Goal: Task Accomplishment & Management: Complete application form

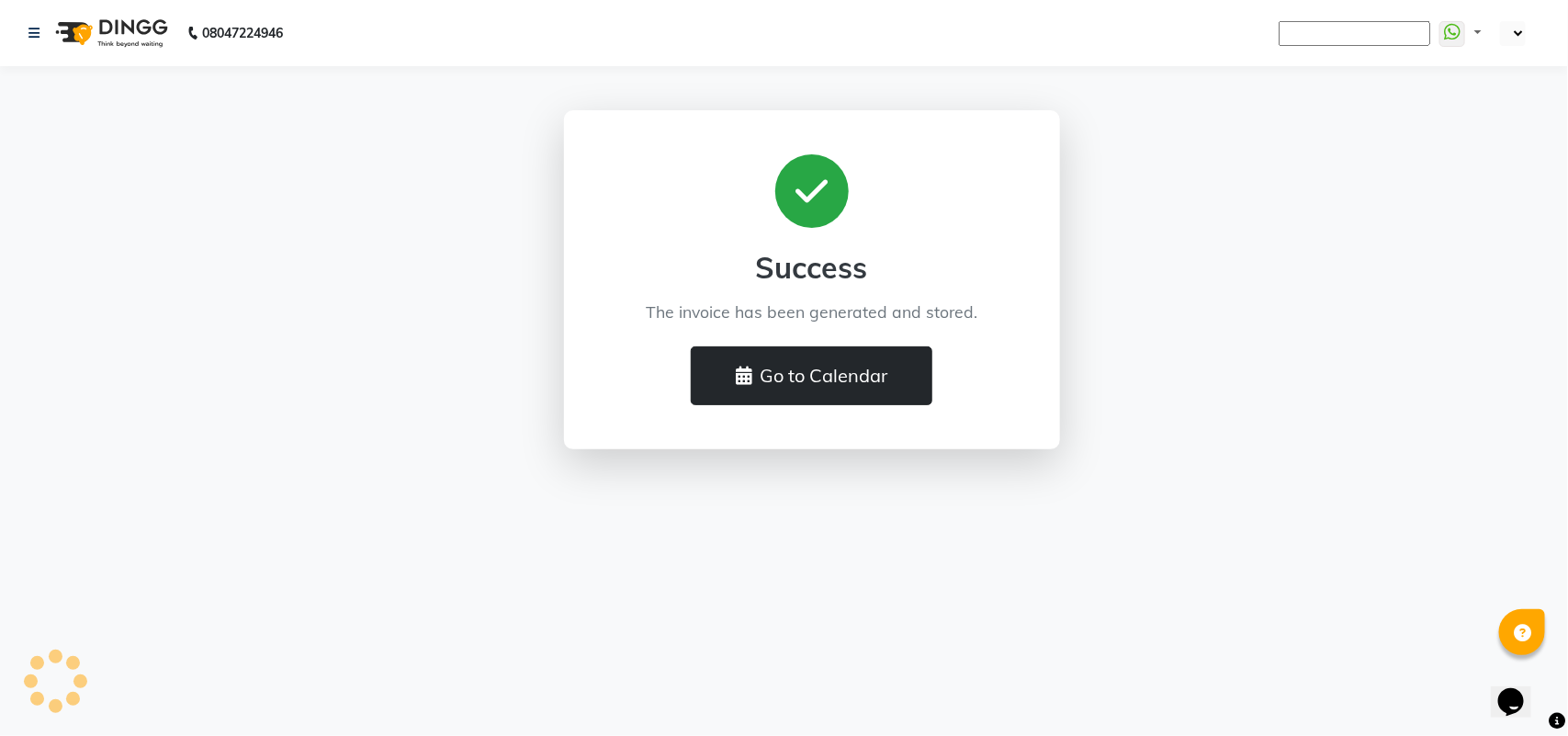
click at [848, 383] on button "Go to Calendar" at bounding box center [812, 375] width 242 height 59
click at [736, 381] on icon at bounding box center [744, 375] width 17 height 19
click at [819, 368] on button "Go to Calendar" at bounding box center [812, 375] width 242 height 59
click at [820, 368] on button "Go to Calendar" at bounding box center [812, 375] width 242 height 59
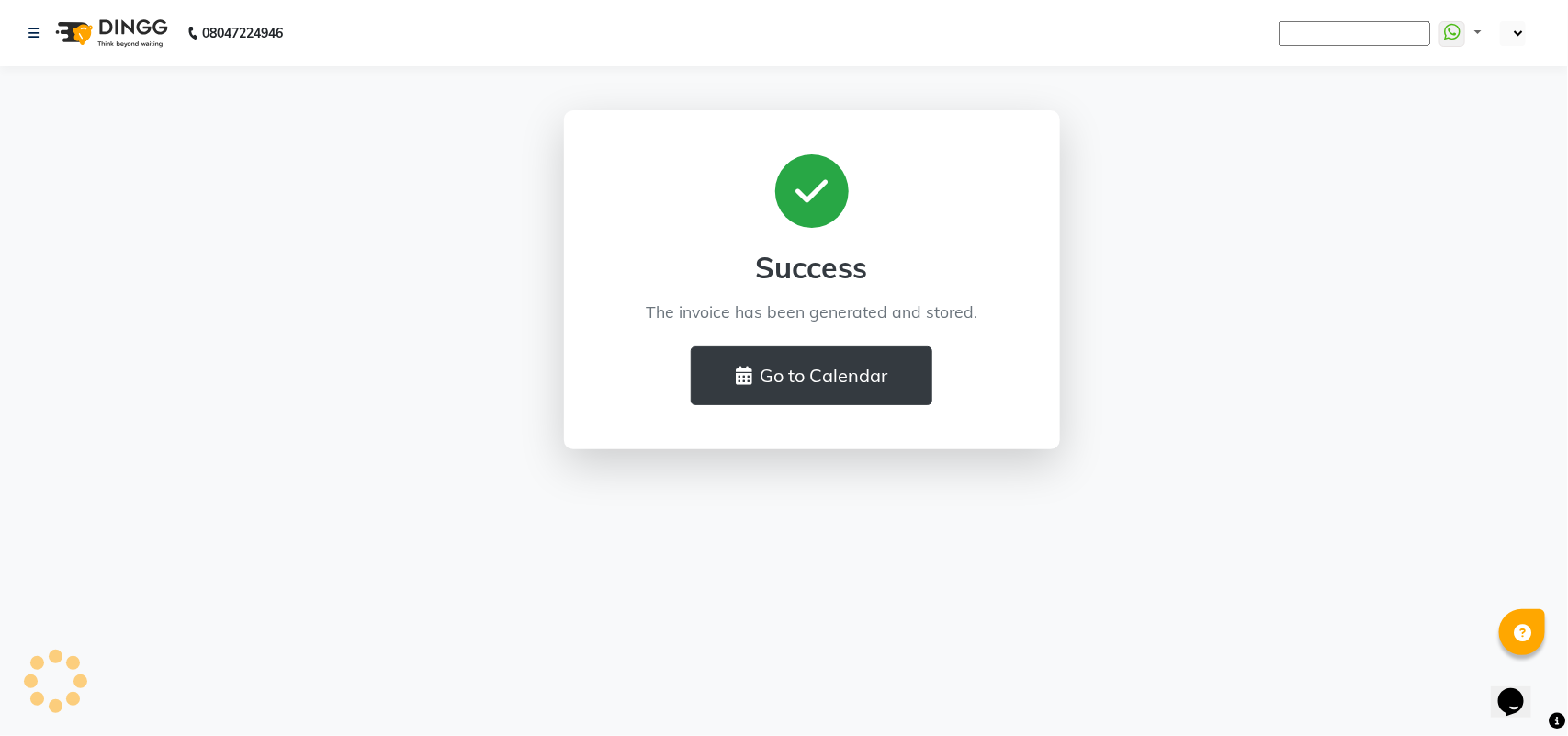
drag, startPoint x: 820, startPoint y: 368, endPoint x: 397, endPoint y: 327, distance: 425.0
click at [397, 327] on div "Success The invoice has been generated and stored. Go to Calendar" at bounding box center [811, 279] width 1047 height 339
click at [25, 29] on div "08047224946" at bounding box center [155, 32] width 282 height 51
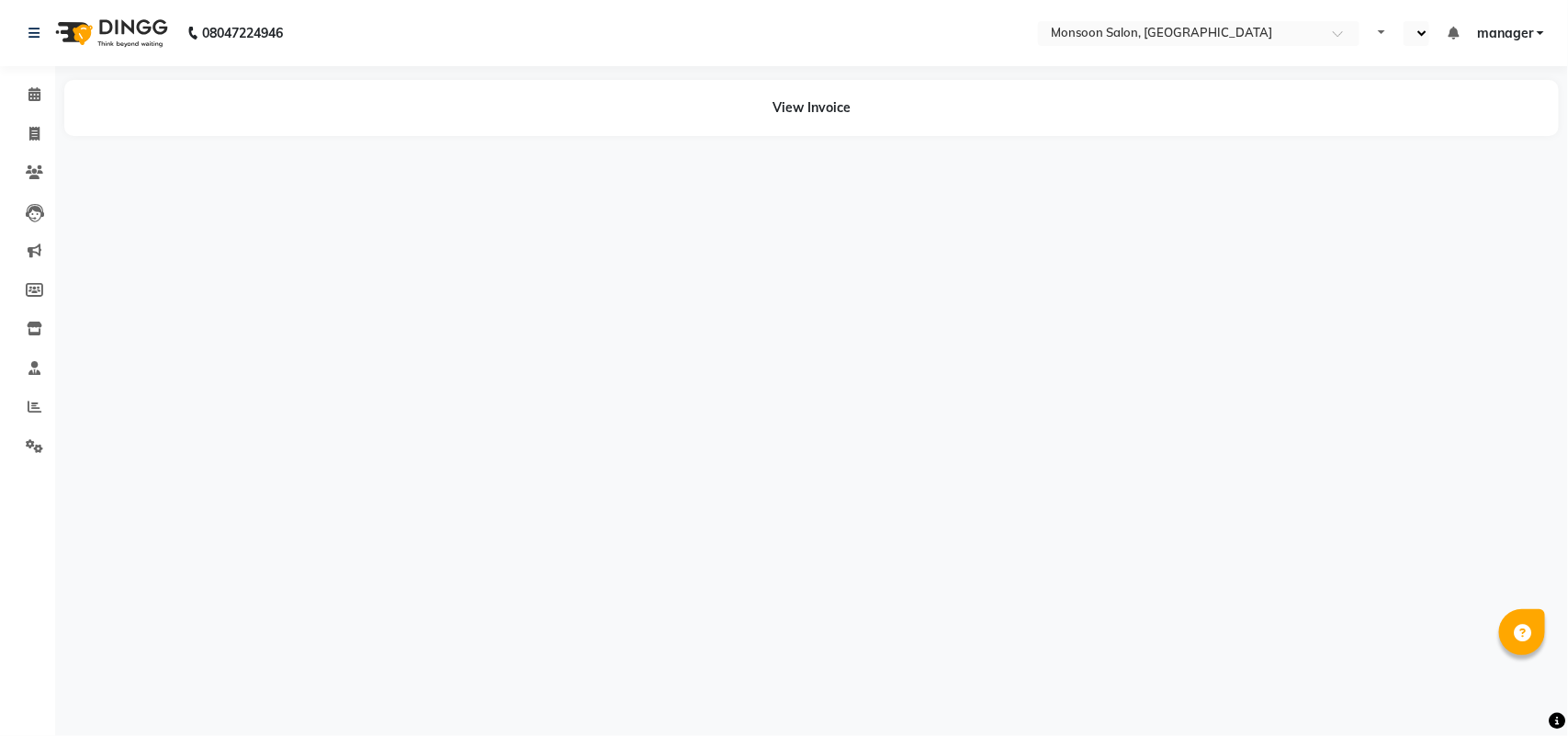
select select "en"
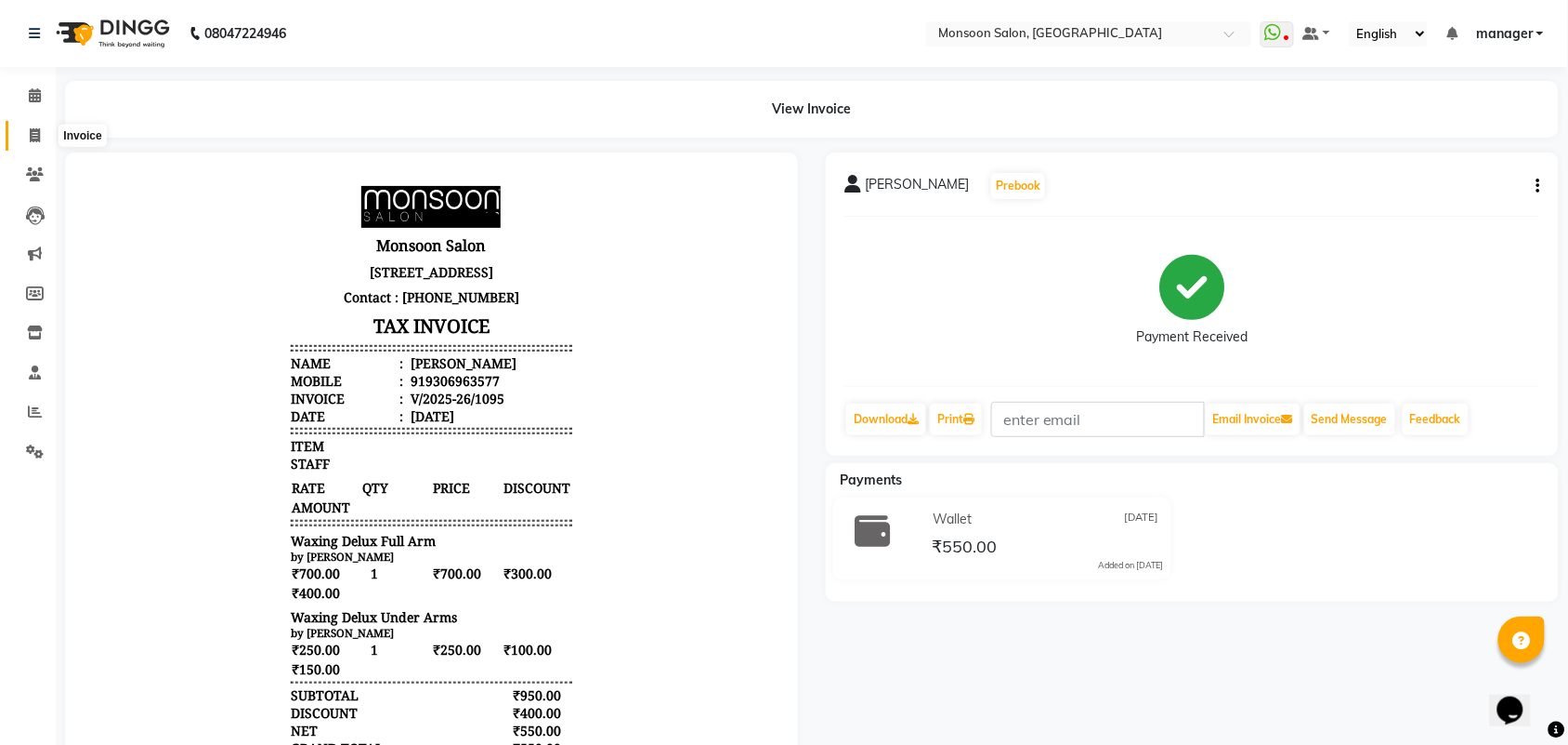
drag, startPoint x: 34, startPoint y: 139, endPoint x: 19, endPoint y: 128, distance: 18.6
click at [36, 139] on icon at bounding box center [35, 135] width 10 height 14
select select "6471"
select select "service"
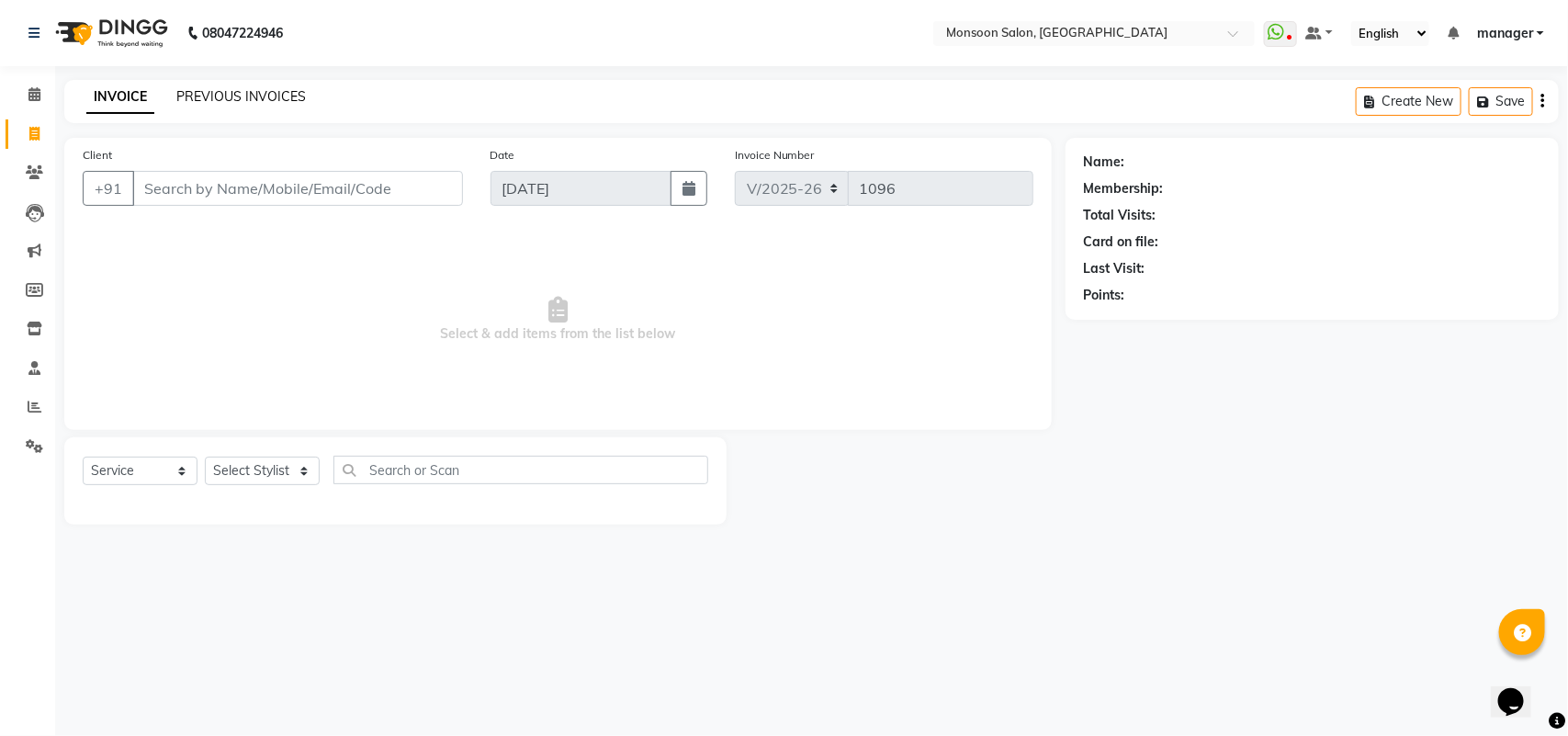
click at [258, 99] on link "PREVIOUS INVOICES" at bounding box center [241, 96] width 130 height 17
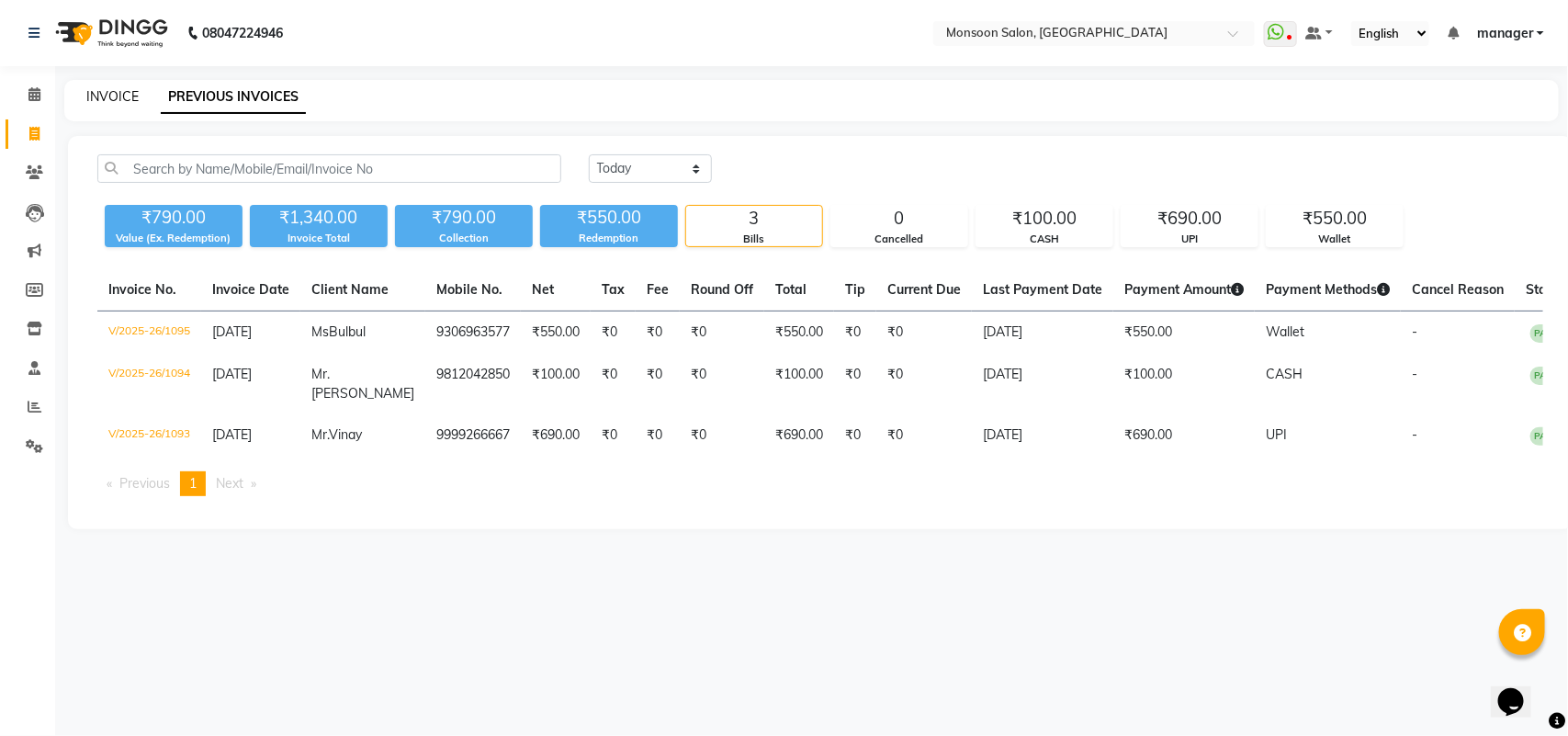
click at [113, 92] on link "INVOICE" at bounding box center [112, 96] width 52 height 17
select select "6471"
select select "service"
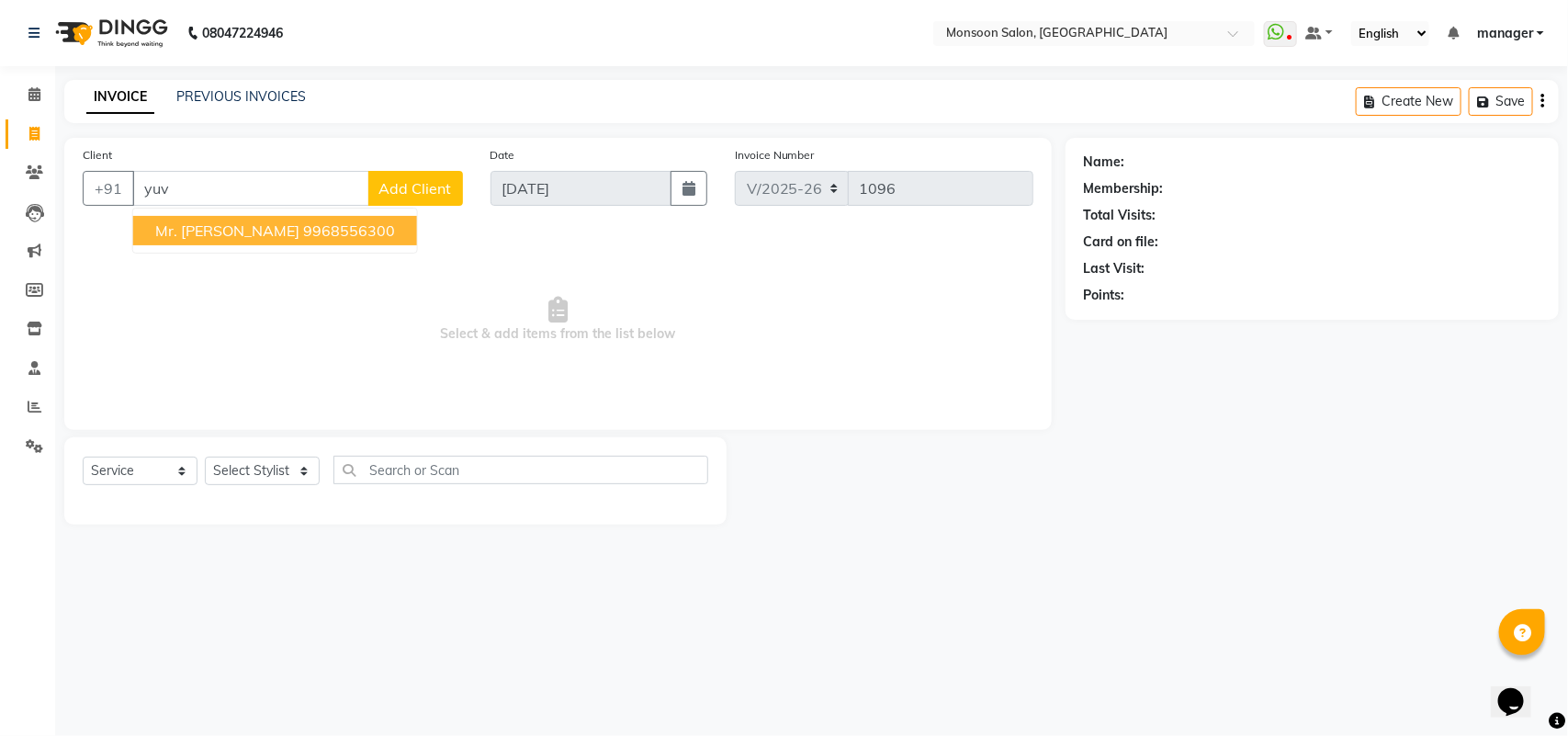
click at [190, 228] on span "Mr. [PERSON_NAME]" at bounding box center [227, 230] width 145 height 19
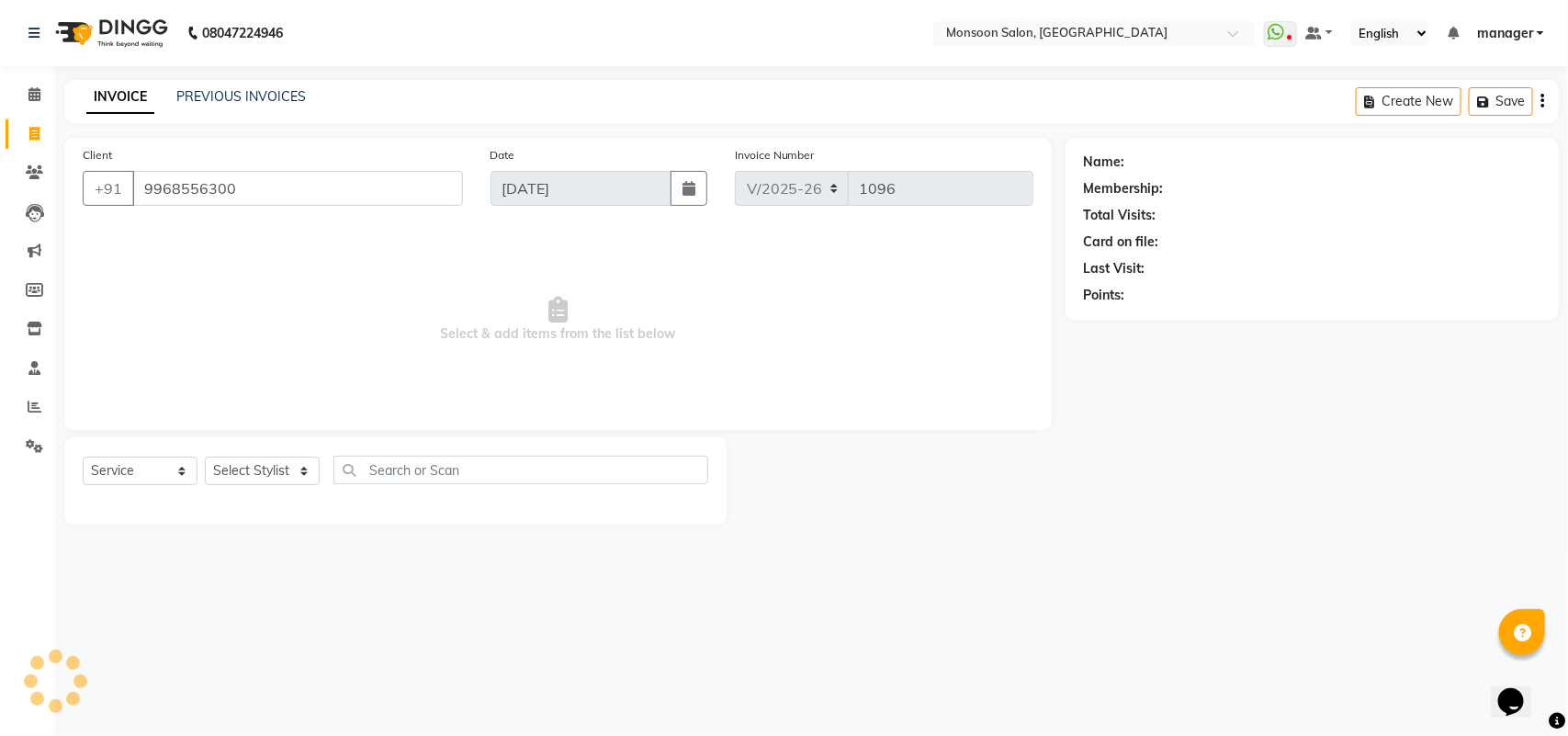
type input "9968556300"
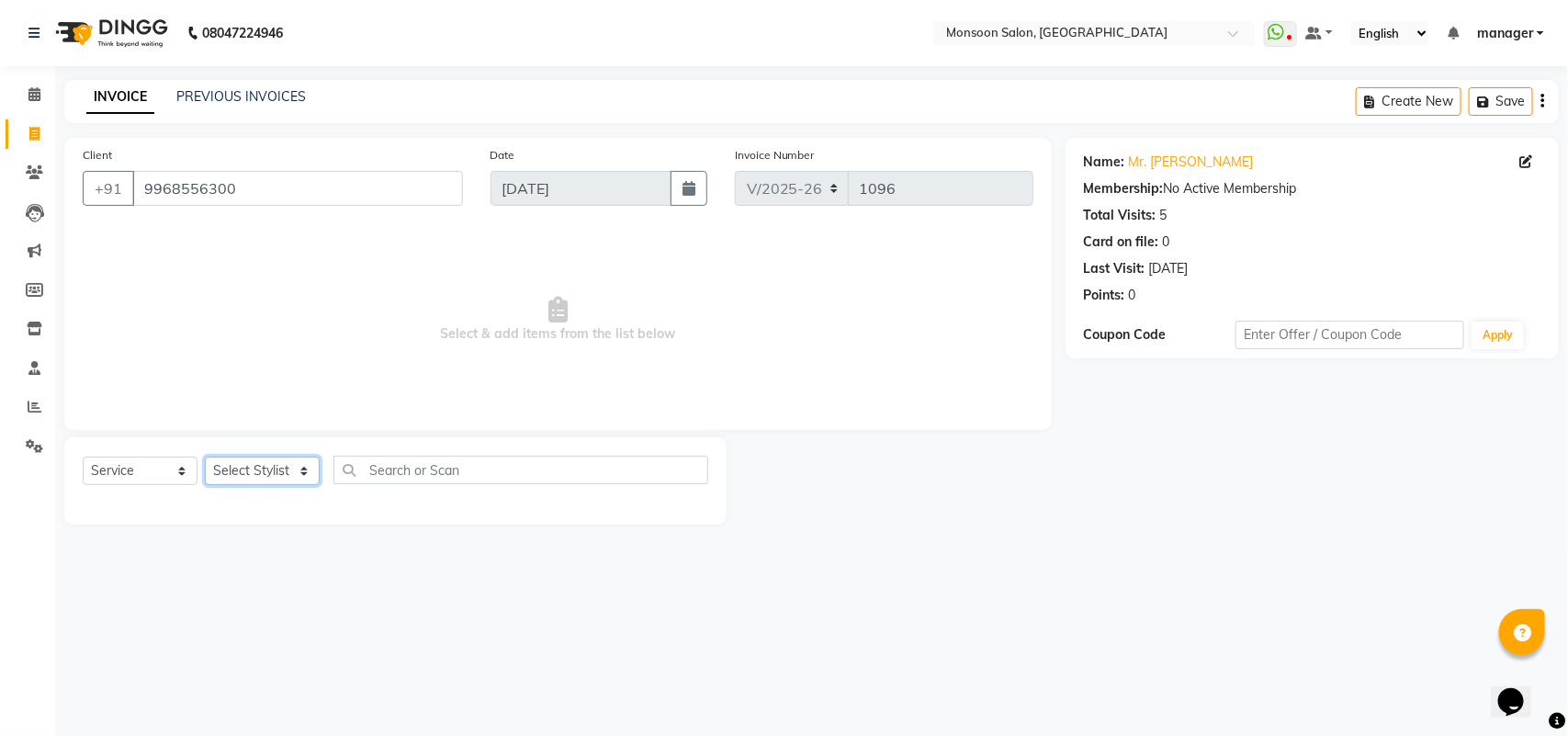
click at [267, 470] on select "Select Stylist [PERSON_NAME] [PERSON_NAME] manager [PERSON_NAME] [PERSON_NAME]" at bounding box center [261, 470] width 115 height 28
select select "68163"
click at [204, 456] on select "Select Stylist [PERSON_NAME] [PERSON_NAME] manager [PERSON_NAME] [PERSON_NAME]" at bounding box center [261, 470] width 115 height 28
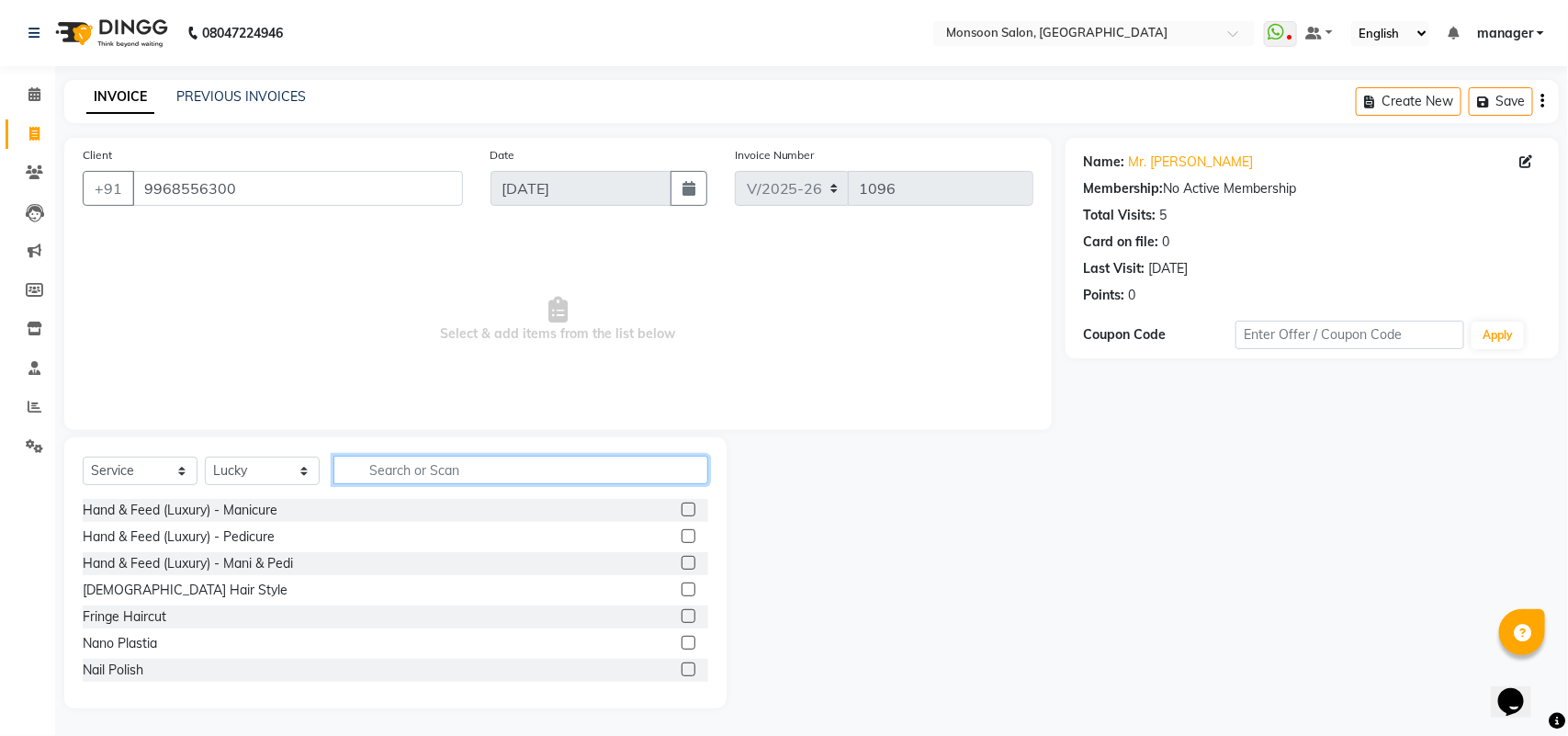
click at [476, 470] on input "text" at bounding box center [520, 470] width 375 height 28
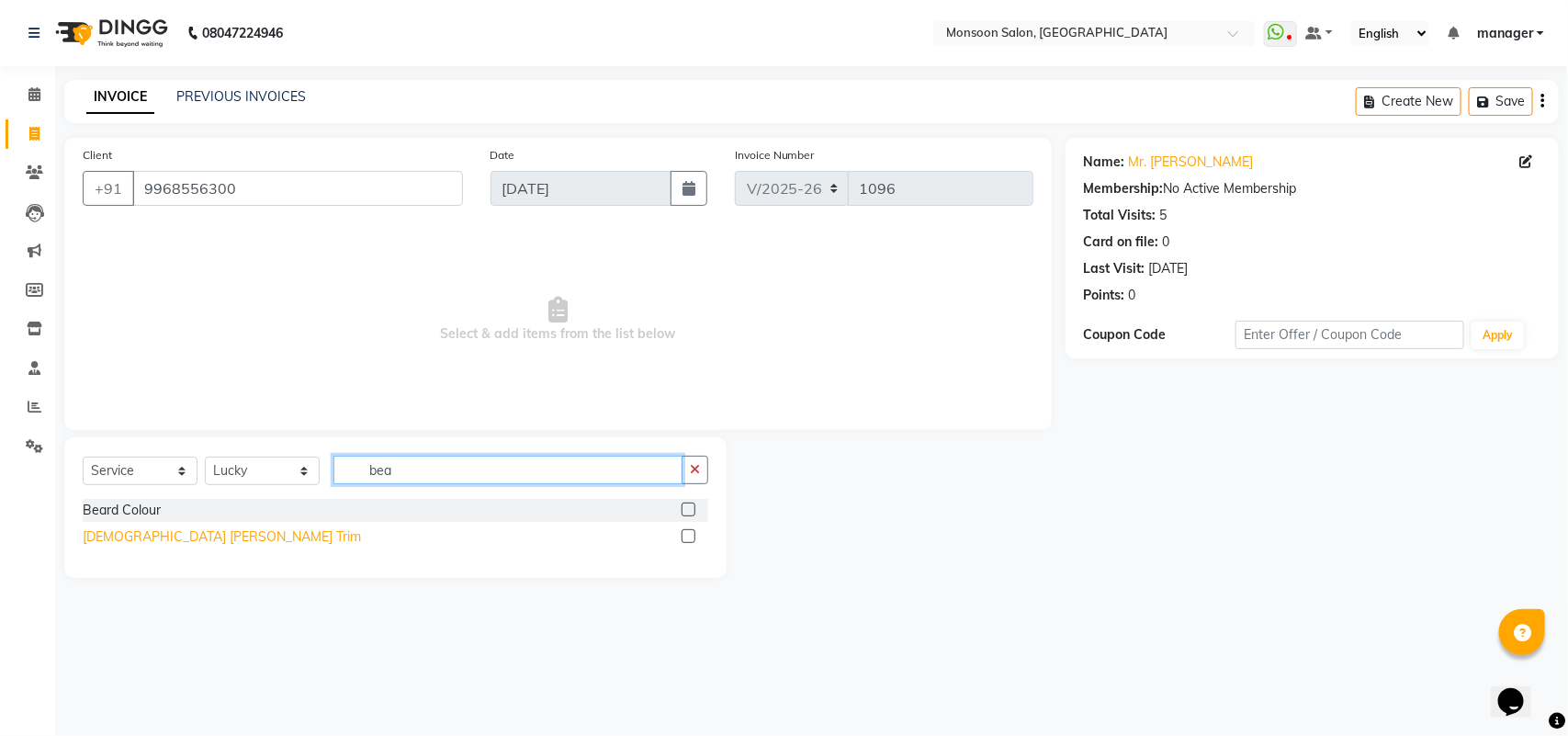
type input "bea"
click at [141, 539] on div "[DEMOGRAPHIC_DATA] [PERSON_NAME] Trim" at bounding box center [221, 537] width 278 height 20
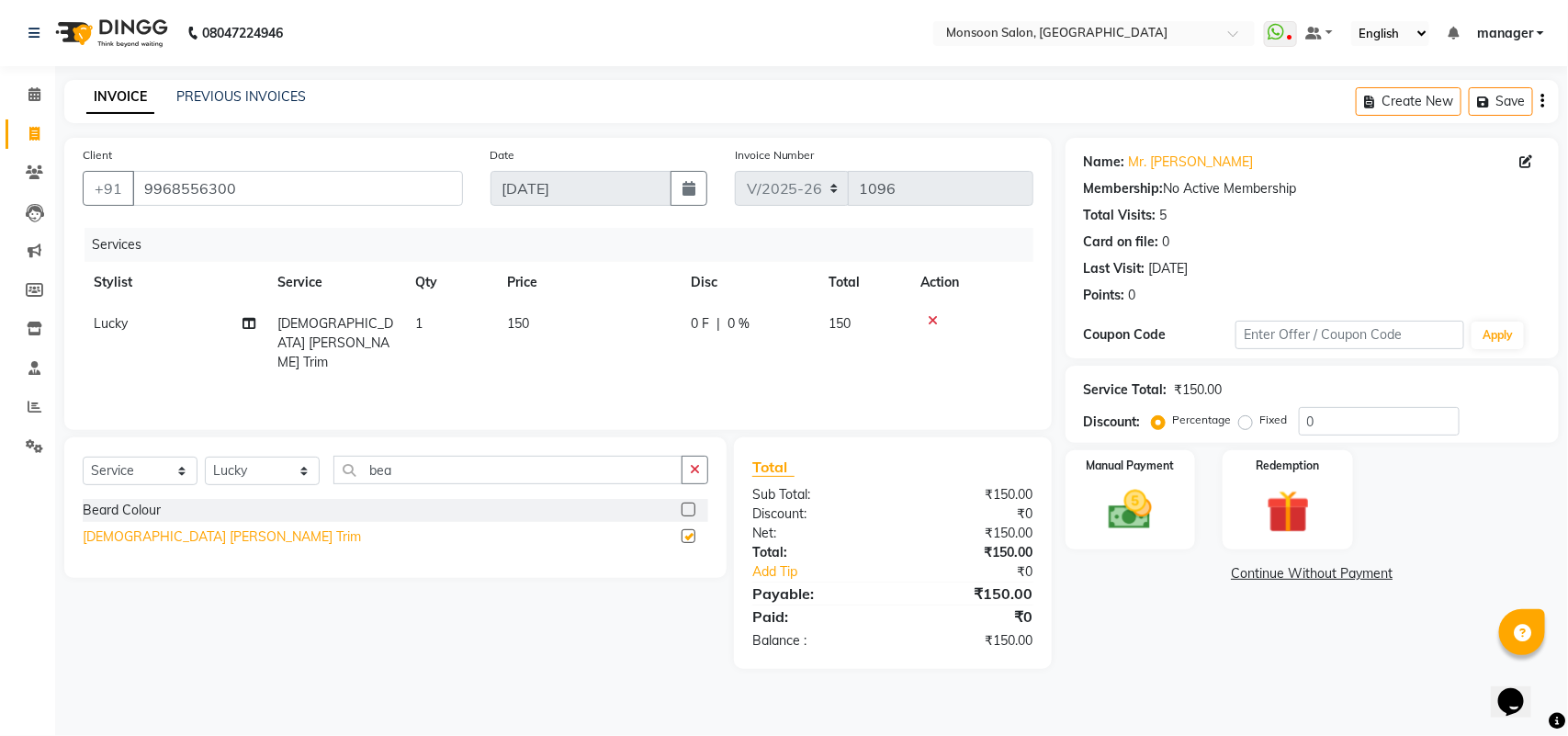
checkbox input "false"
click at [1149, 510] on img at bounding box center [1131, 509] width 73 height 51
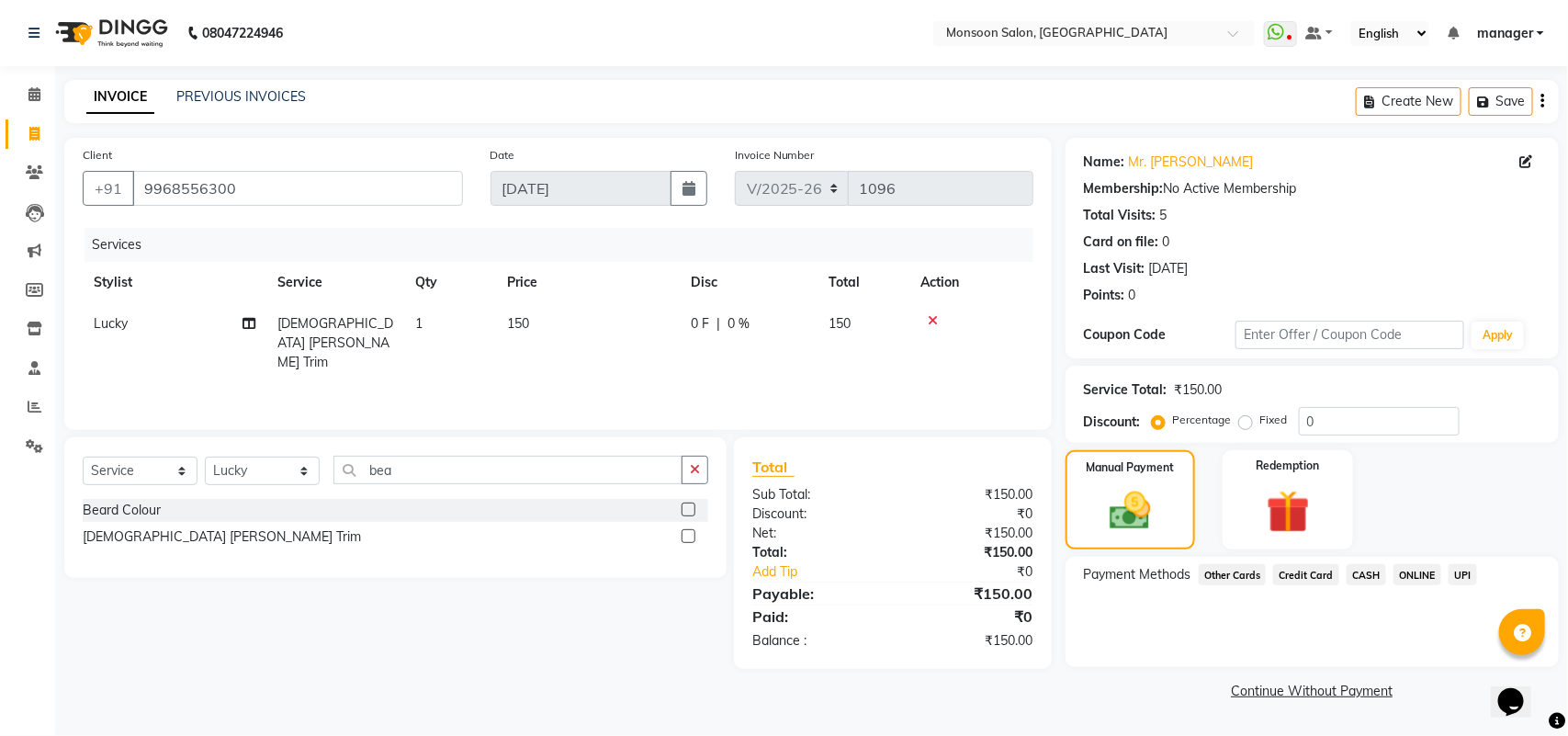
click at [1461, 570] on span "UPI" at bounding box center [1463, 574] width 29 height 21
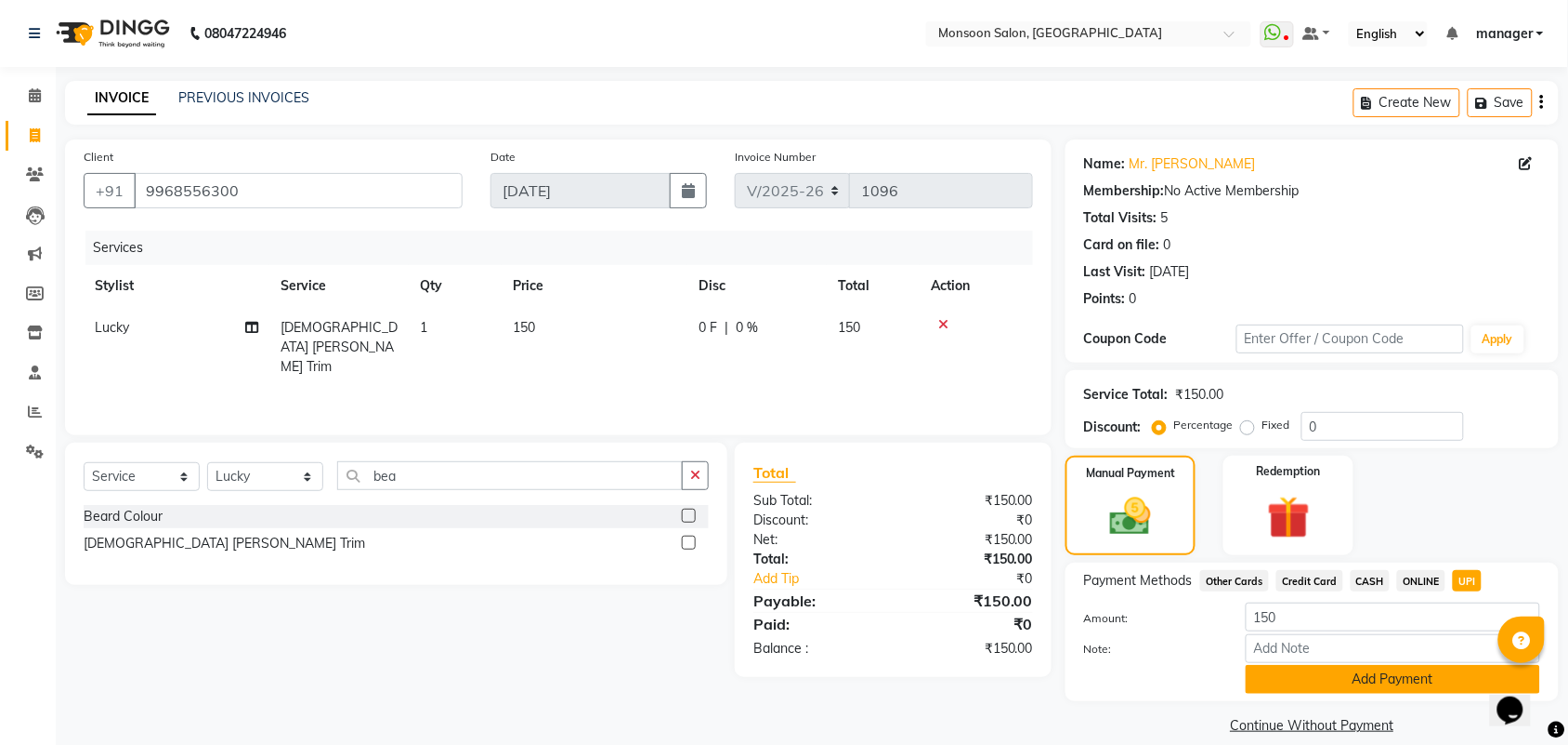
click at [1376, 679] on button "Add Payment" at bounding box center [1393, 678] width 294 height 29
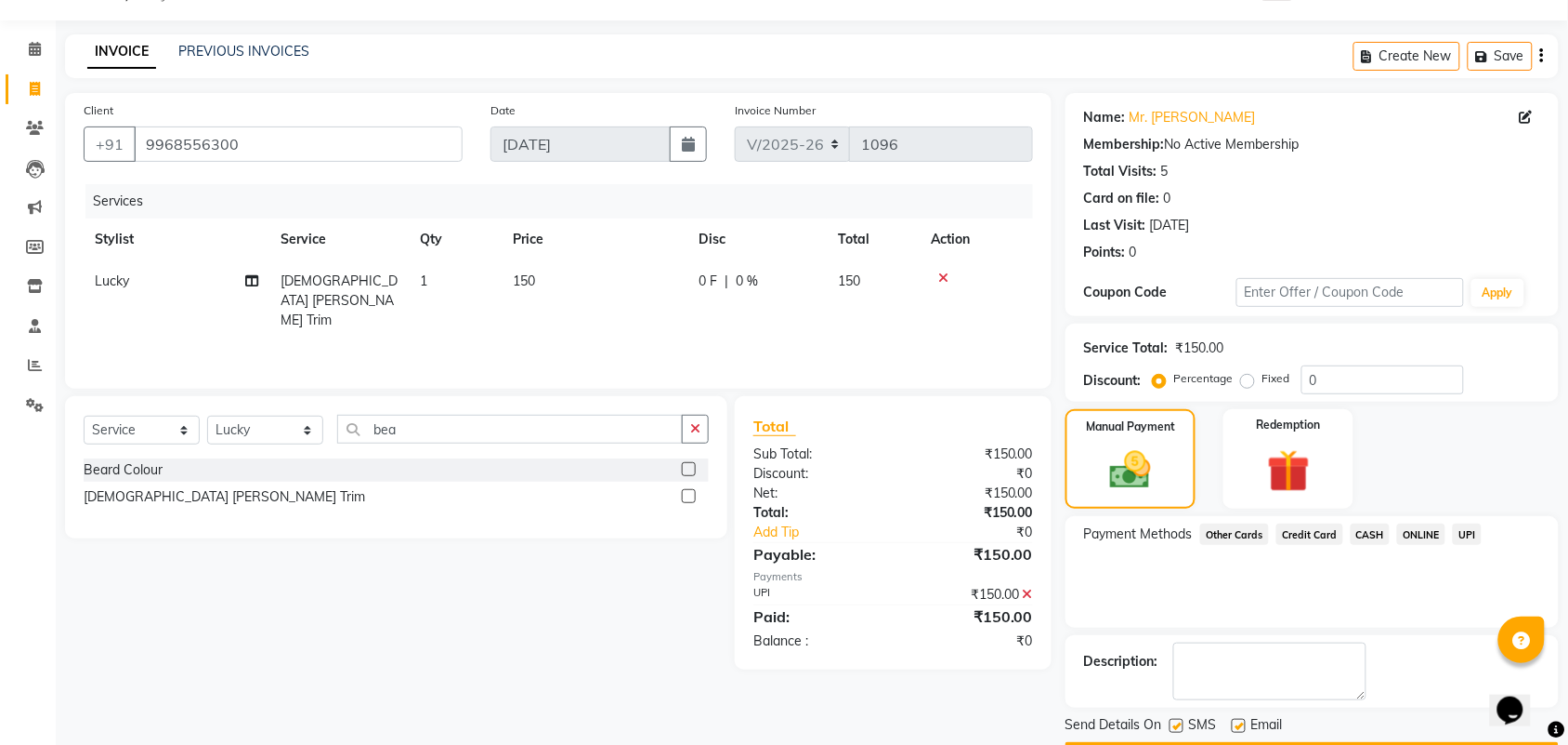
scroll to position [100, 0]
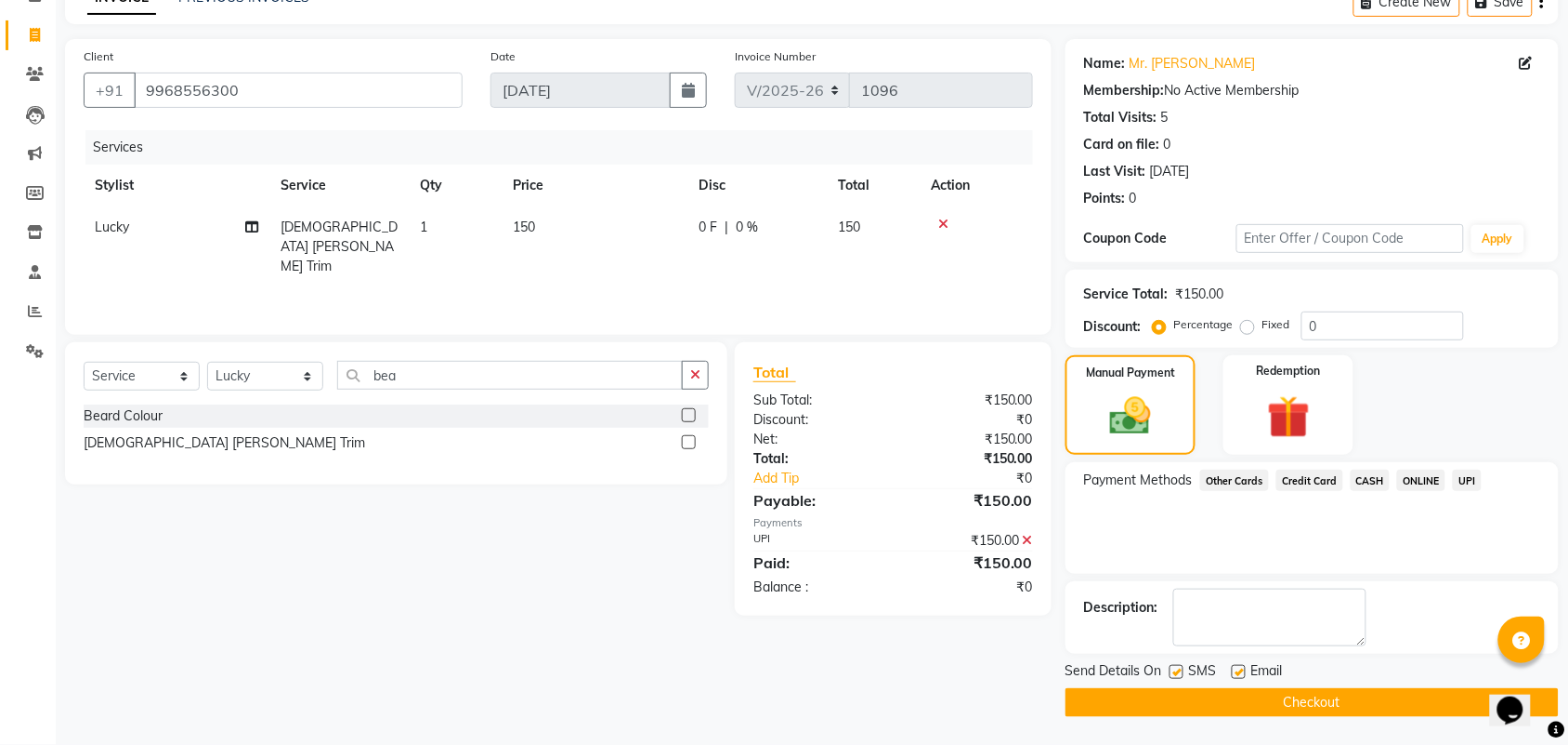
click at [1320, 697] on button "Checkout" at bounding box center [1312, 702] width 493 height 29
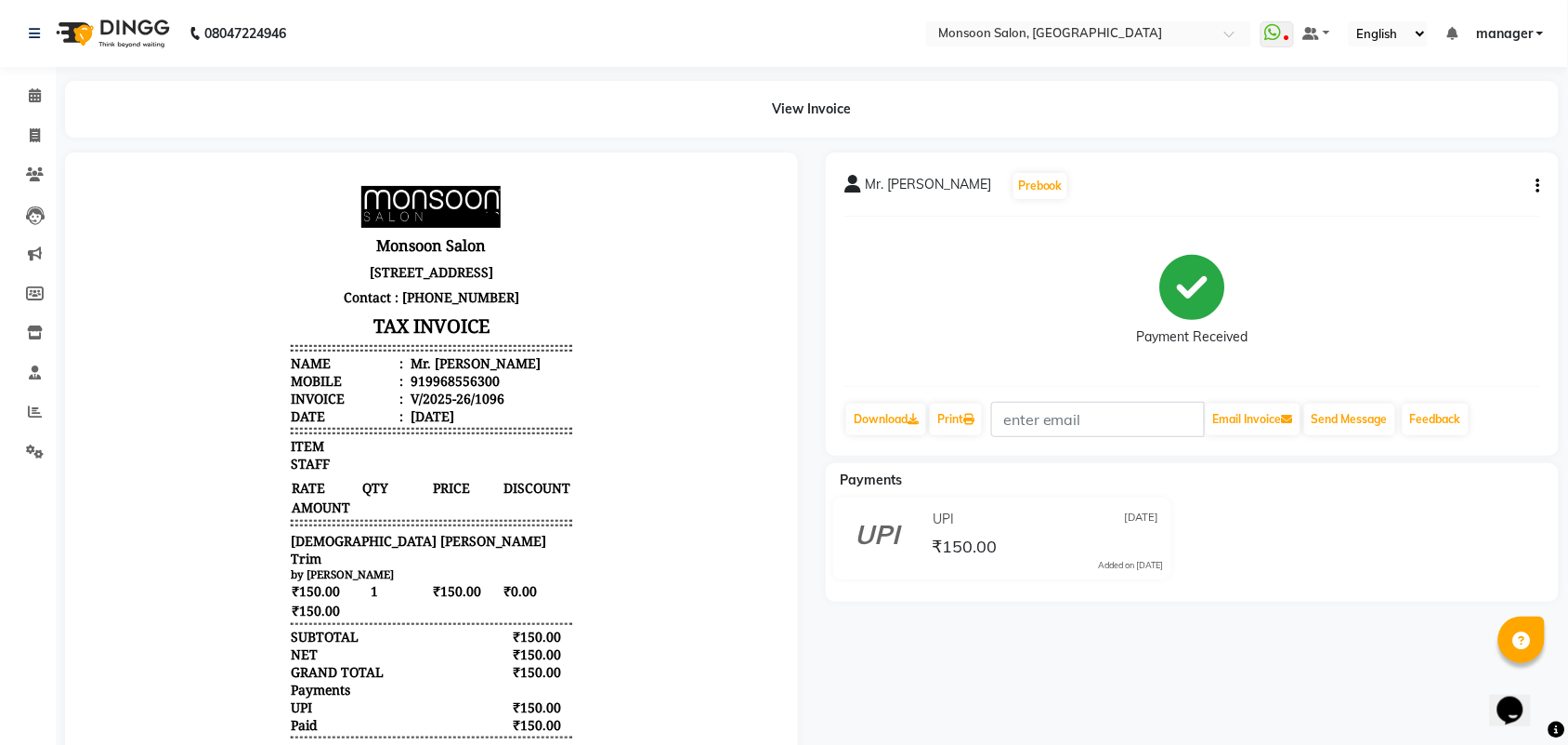
select select "6471"
select select "service"
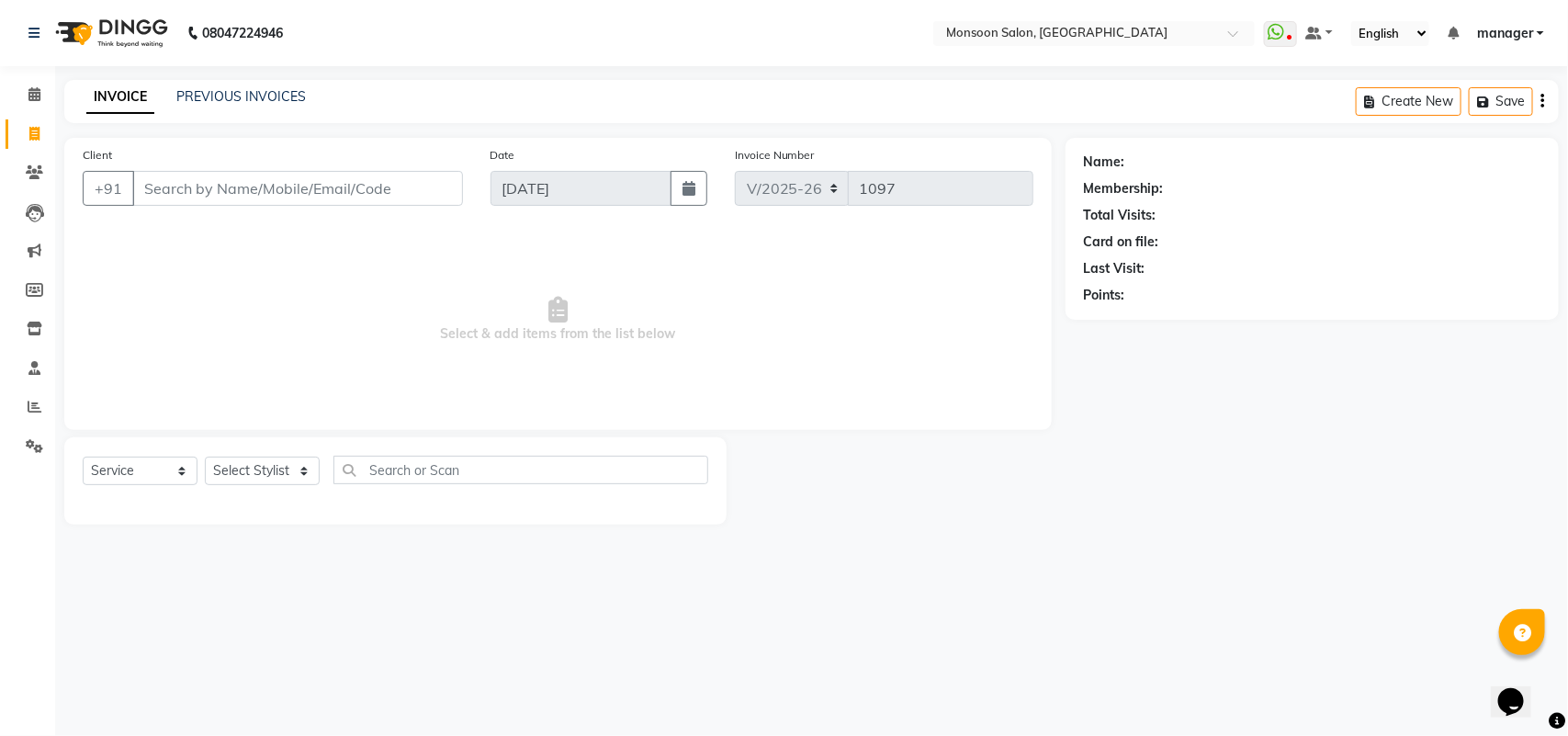
click at [311, 173] on input "Client" at bounding box center [298, 189] width 330 height 35
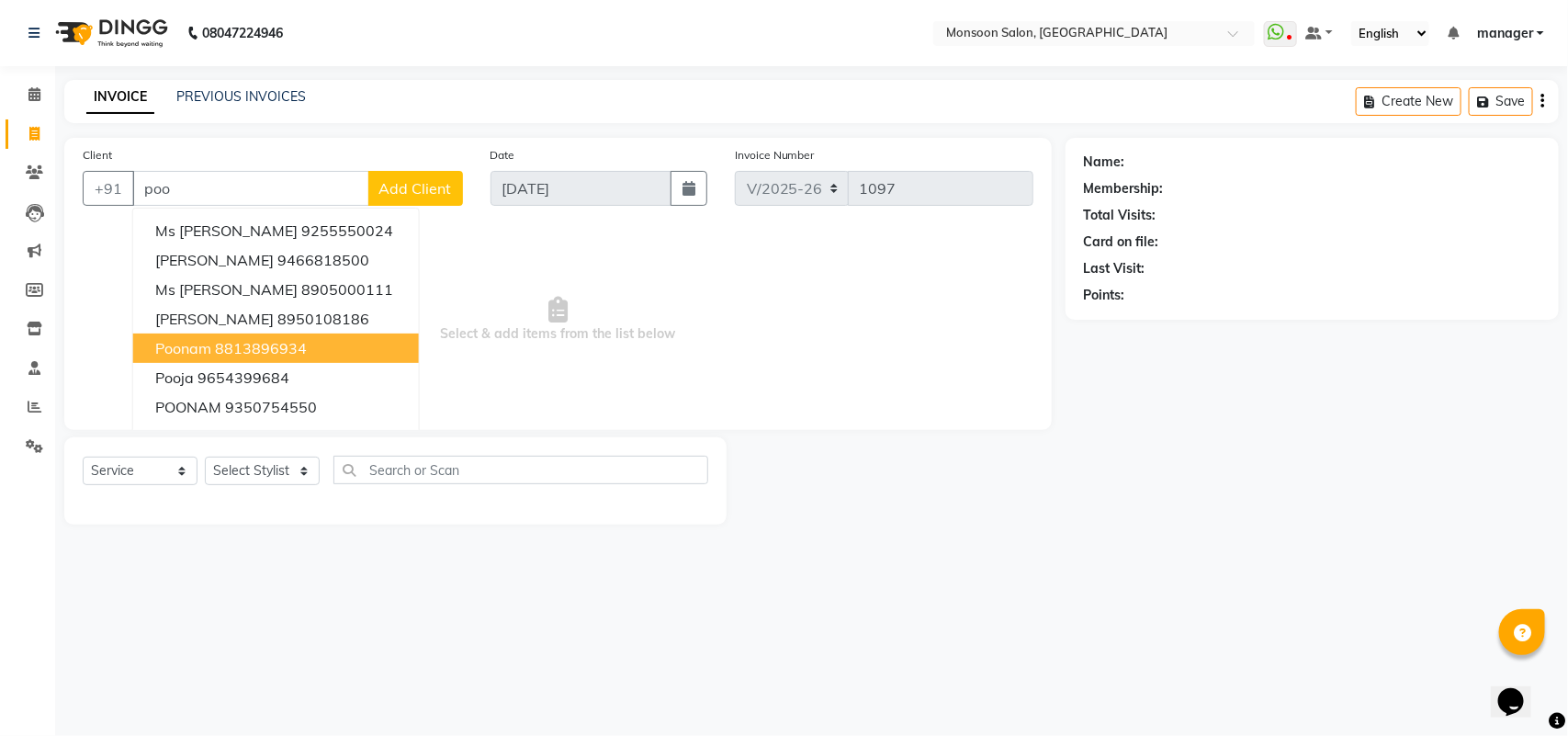
click at [231, 358] on button "Poonam 8813896934" at bounding box center [275, 348] width 286 height 29
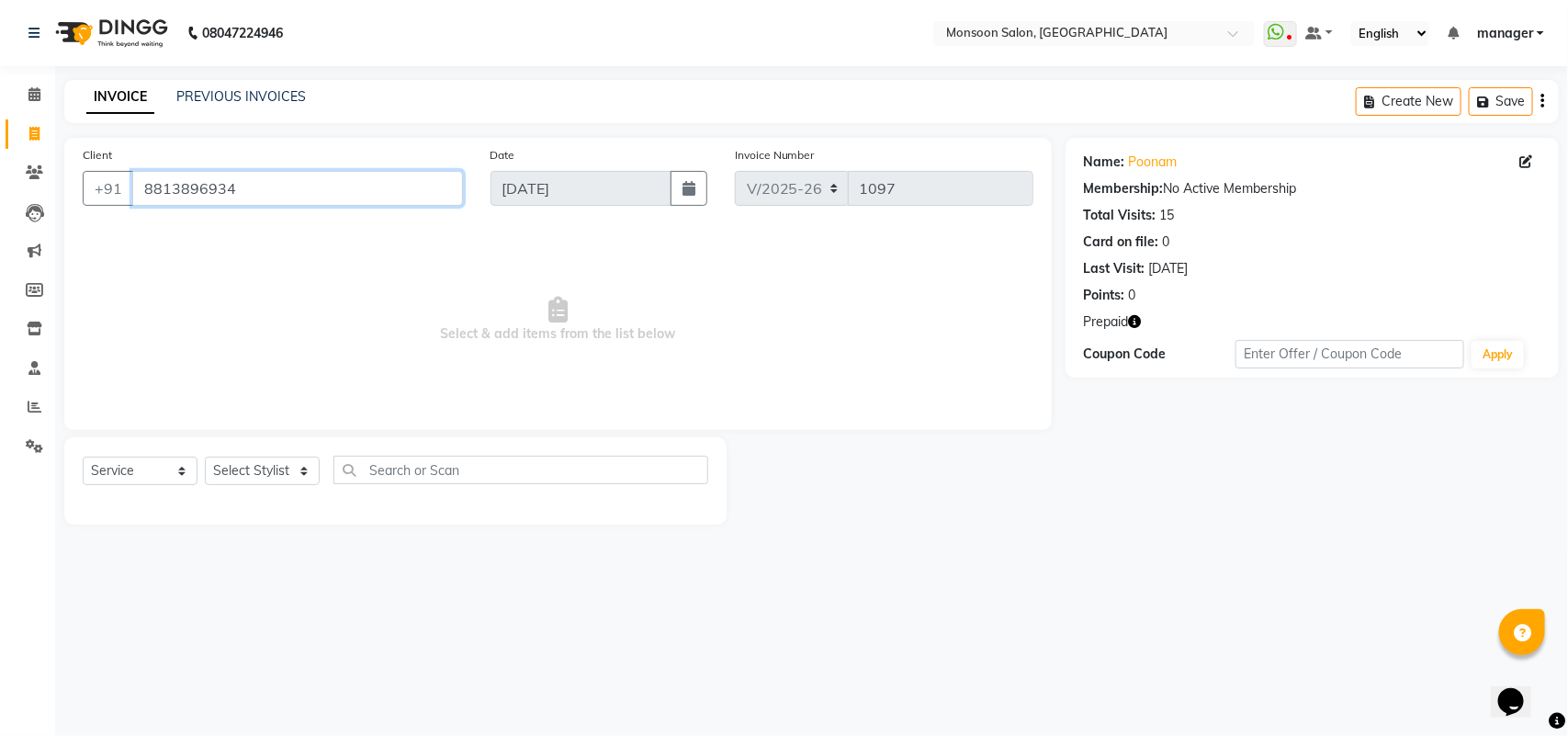
click at [285, 175] on input "8813896934" at bounding box center [298, 189] width 330 height 35
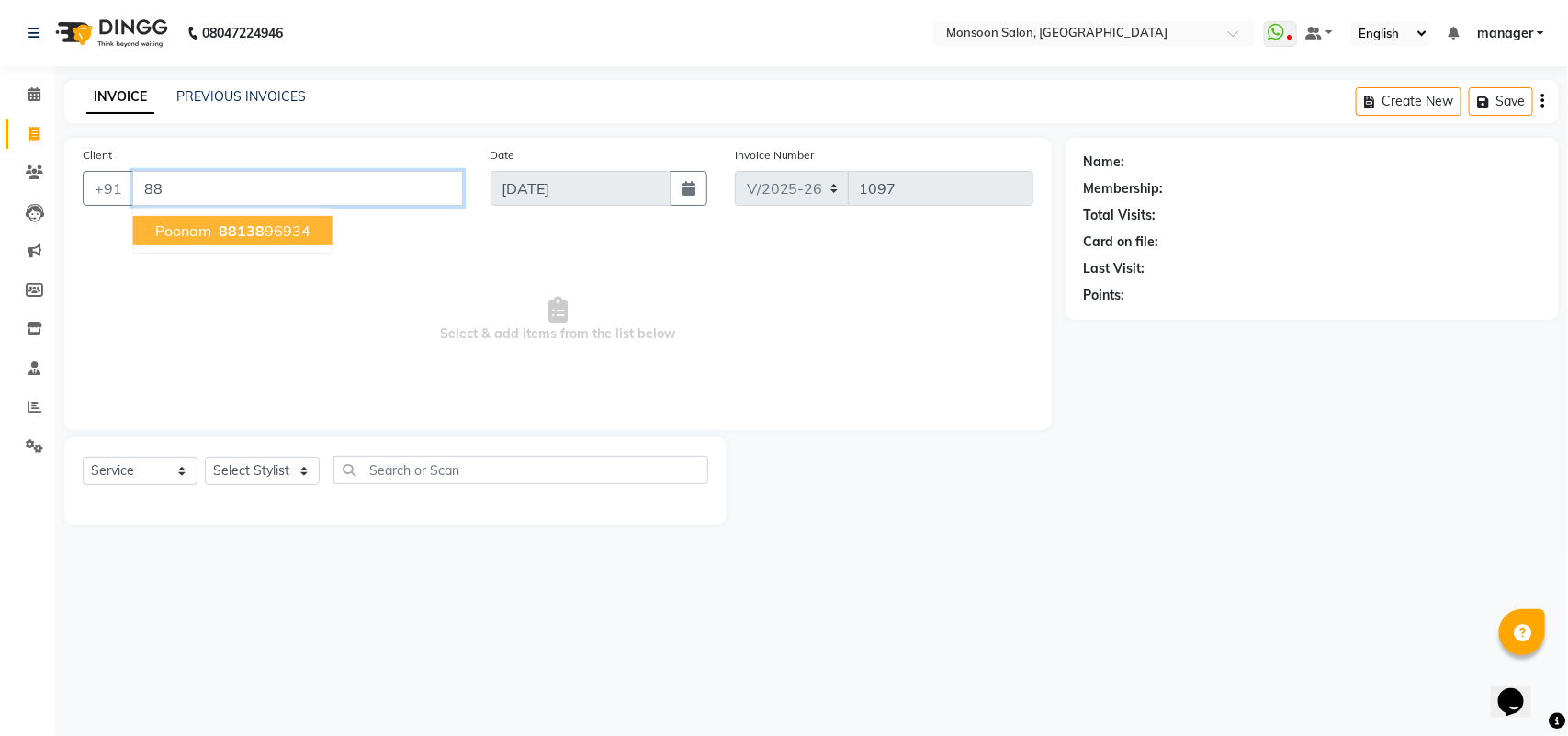
type input "8"
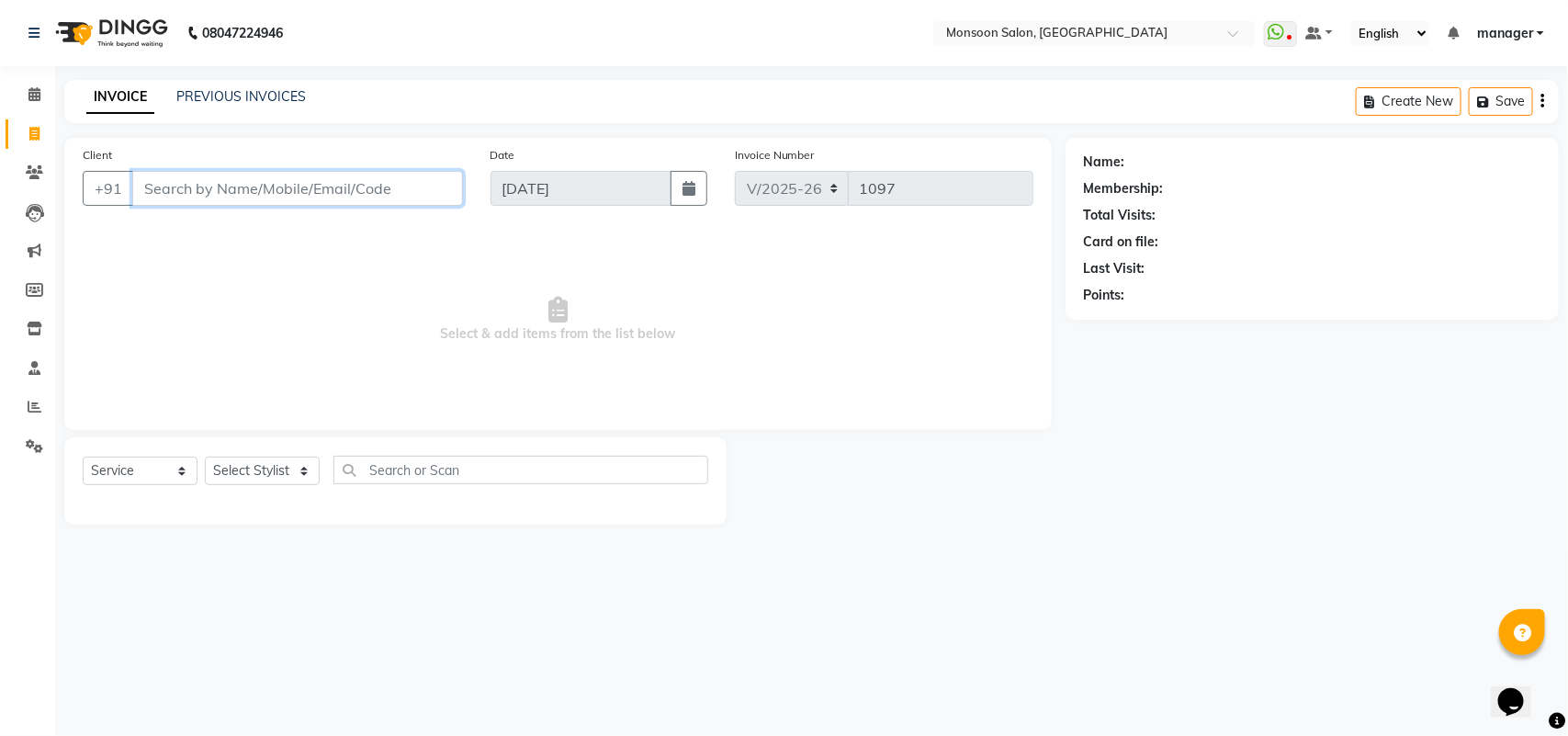
click at [281, 190] on input "Client" at bounding box center [298, 189] width 330 height 35
click at [282, 187] on input "p" at bounding box center [298, 189] width 330 height 35
click at [231, 198] on input "p" at bounding box center [298, 189] width 330 height 35
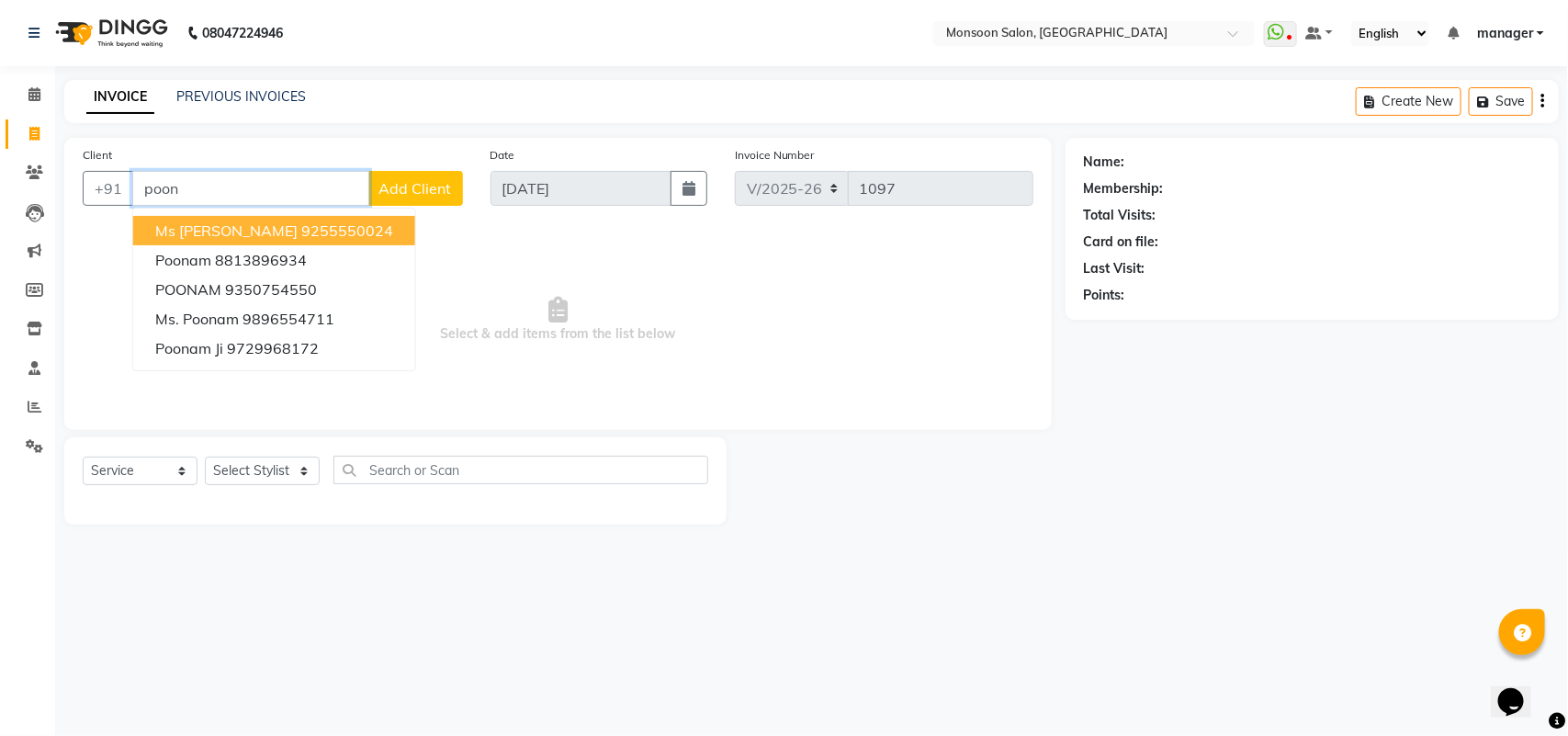
click at [189, 218] on button "Ms [PERSON_NAME] 9255550024" at bounding box center [273, 231] width 282 height 29
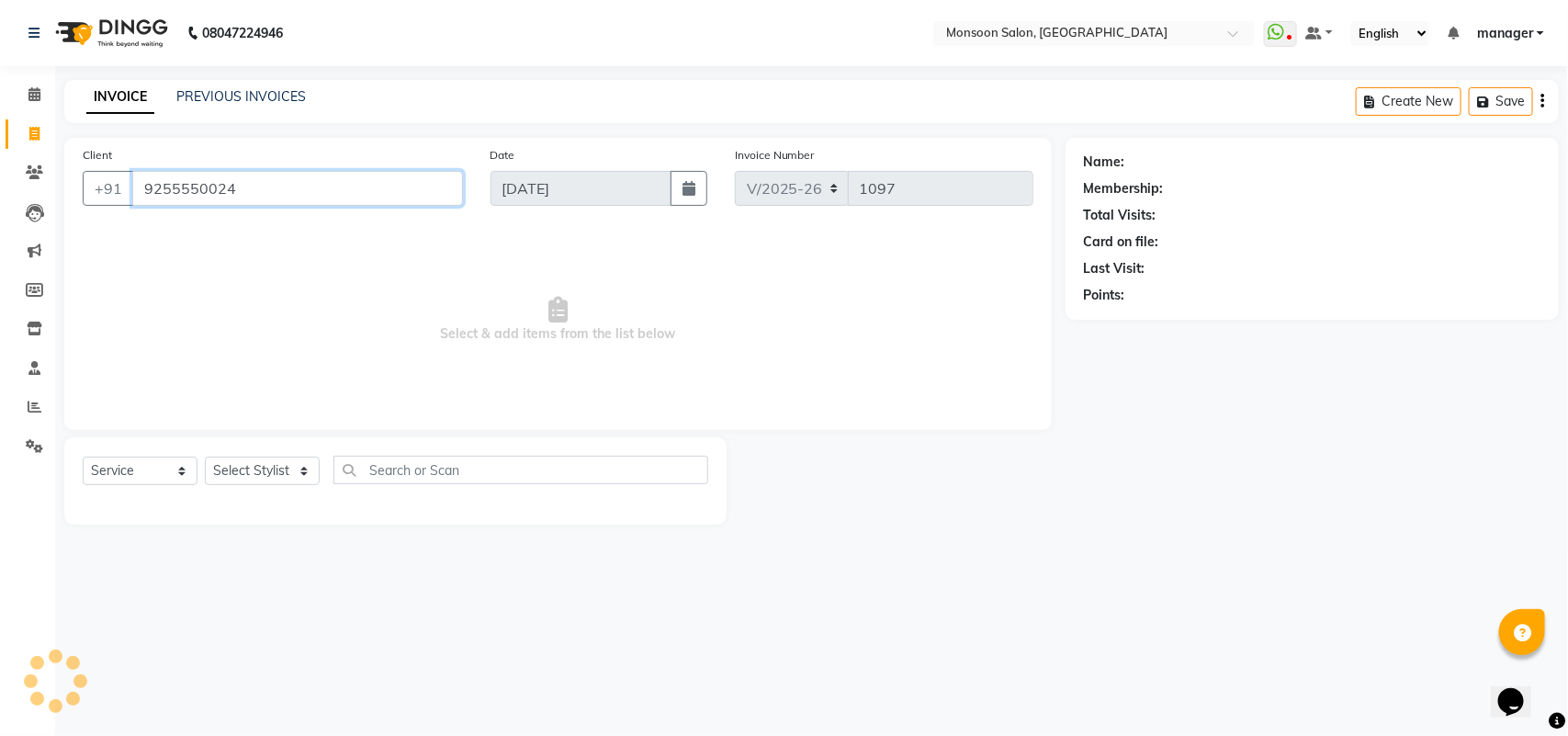
type input "9255550024"
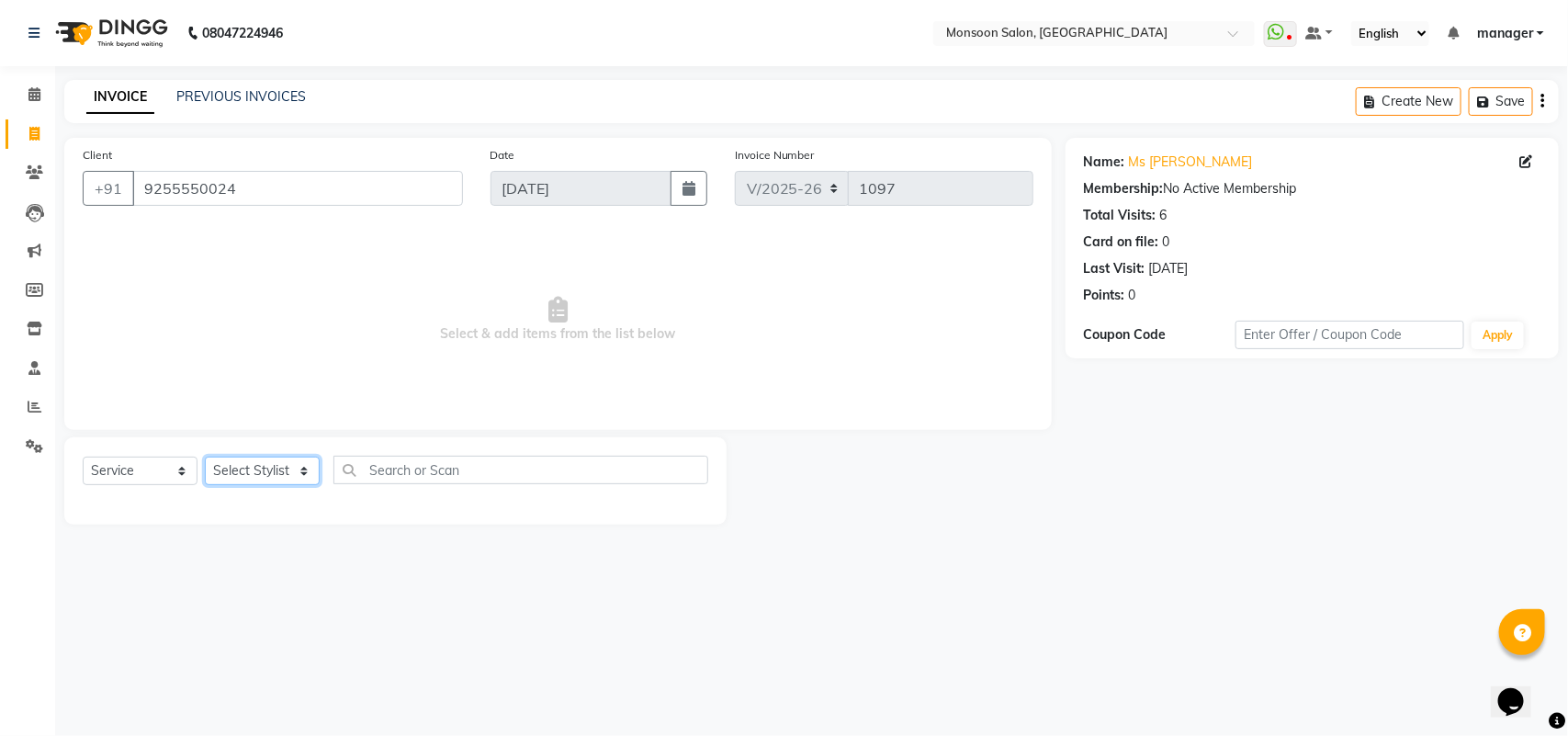
click at [267, 479] on select "Select Stylist [PERSON_NAME] [PERSON_NAME] manager [PERSON_NAME] [PERSON_NAME]" at bounding box center [261, 470] width 115 height 28
select select "49411"
click at [204, 456] on select "Select Stylist [PERSON_NAME] [PERSON_NAME] manager [PERSON_NAME] [PERSON_NAME]" at bounding box center [261, 470] width 115 height 28
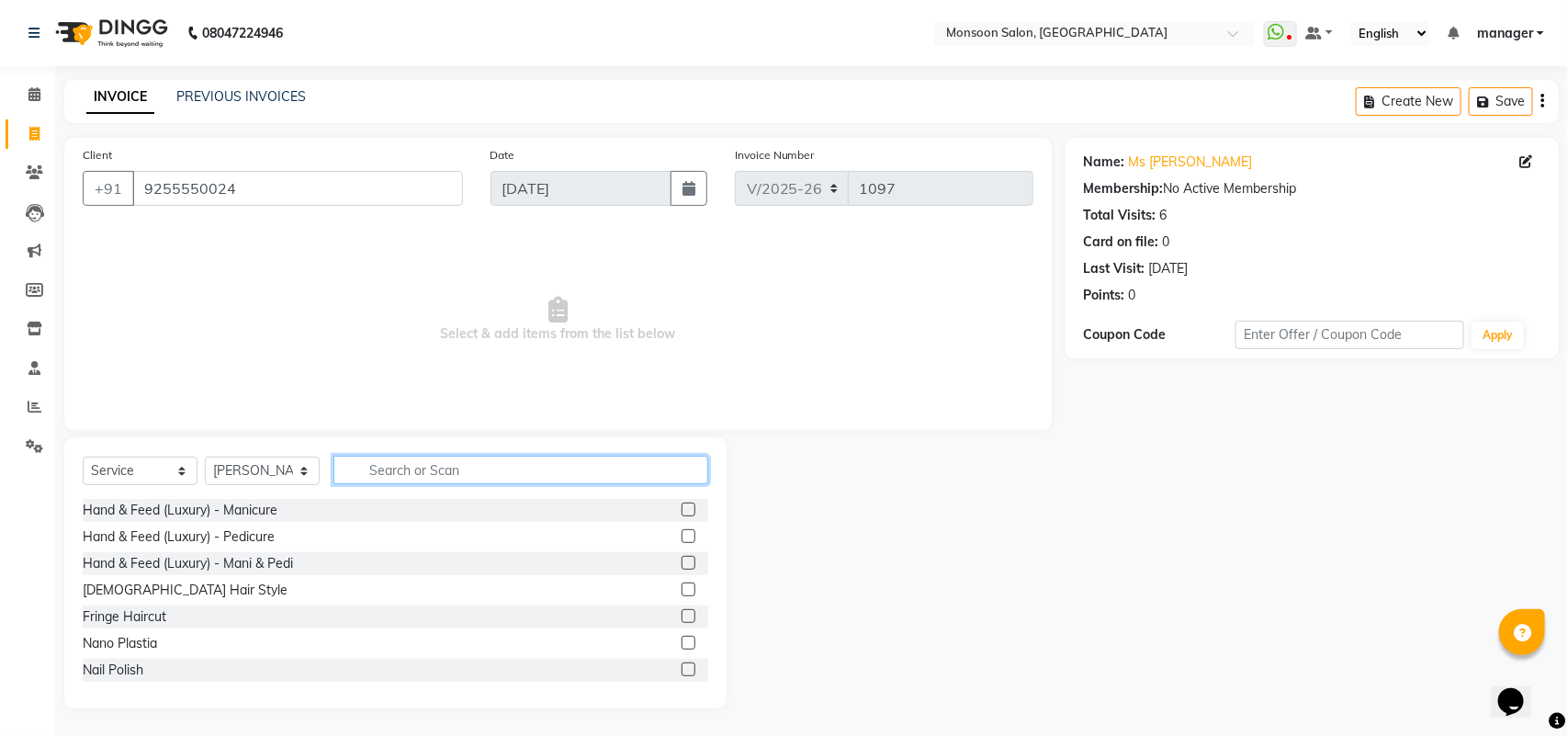
click at [352, 470] on input "text" at bounding box center [520, 470] width 375 height 28
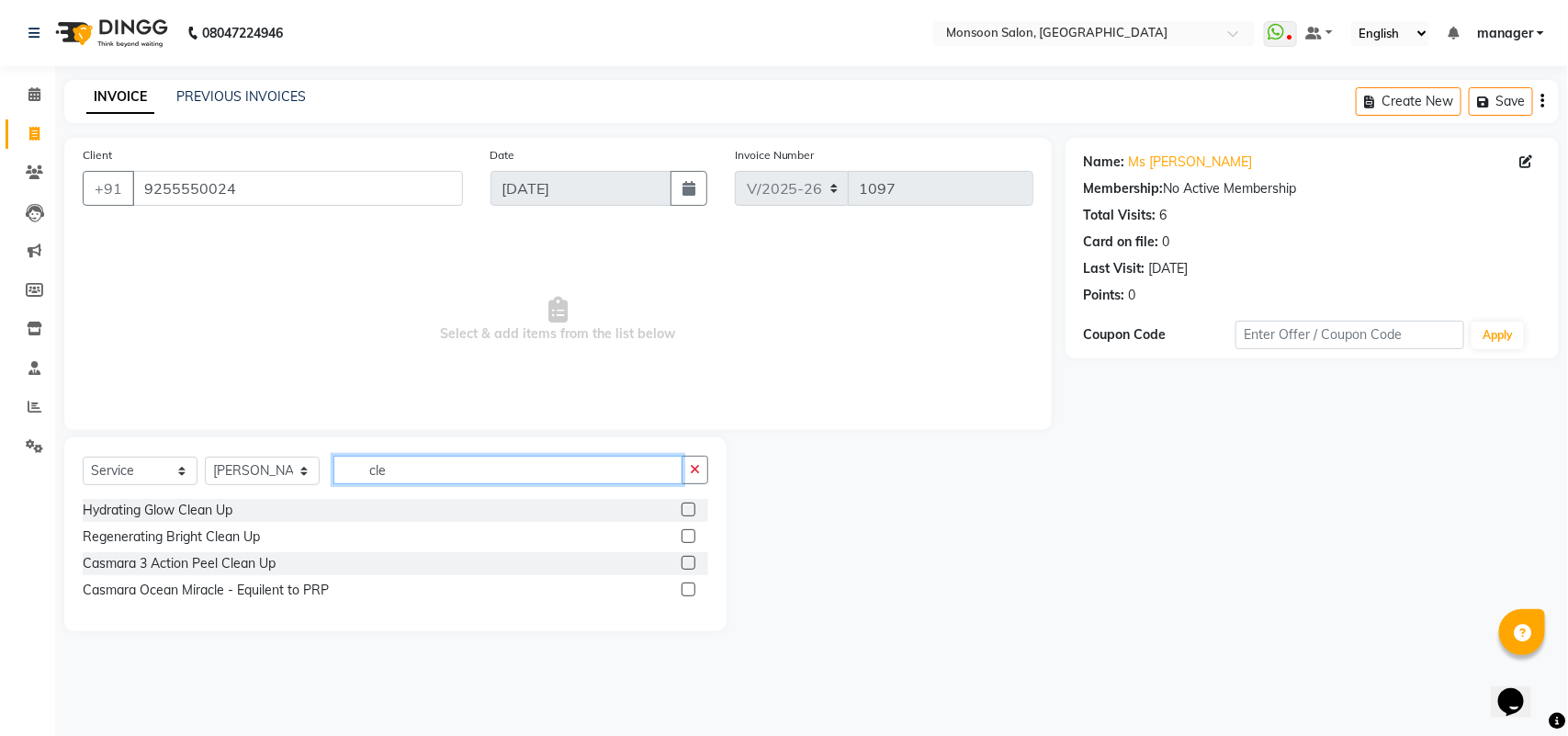
type input "cle"
click at [692, 535] on label at bounding box center [688, 536] width 14 height 14
click at [692, 535] on input "checkbox" at bounding box center [687, 537] width 12 height 12
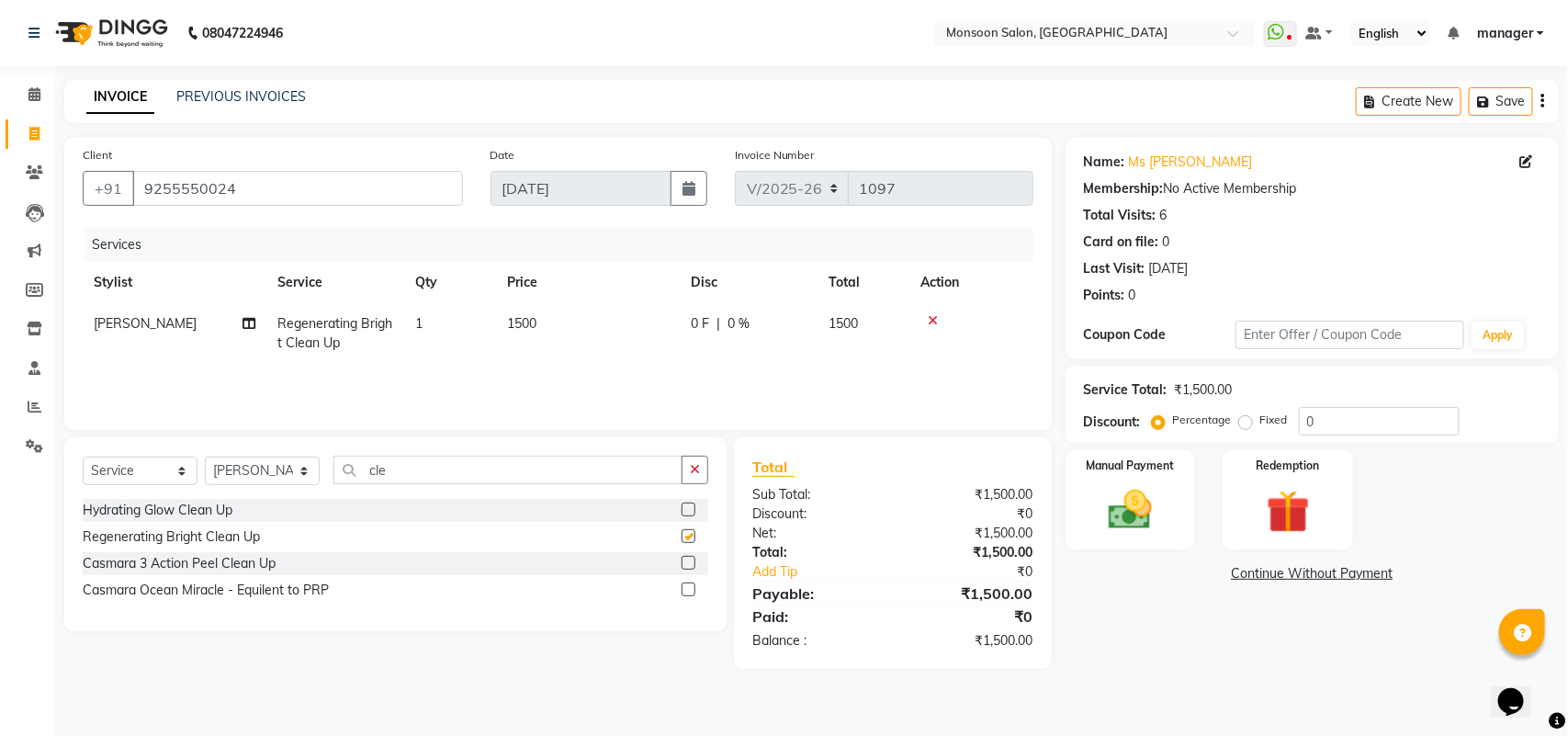
checkbox input "false"
click at [550, 336] on td "1500" at bounding box center [588, 333] width 184 height 61
select select "49411"
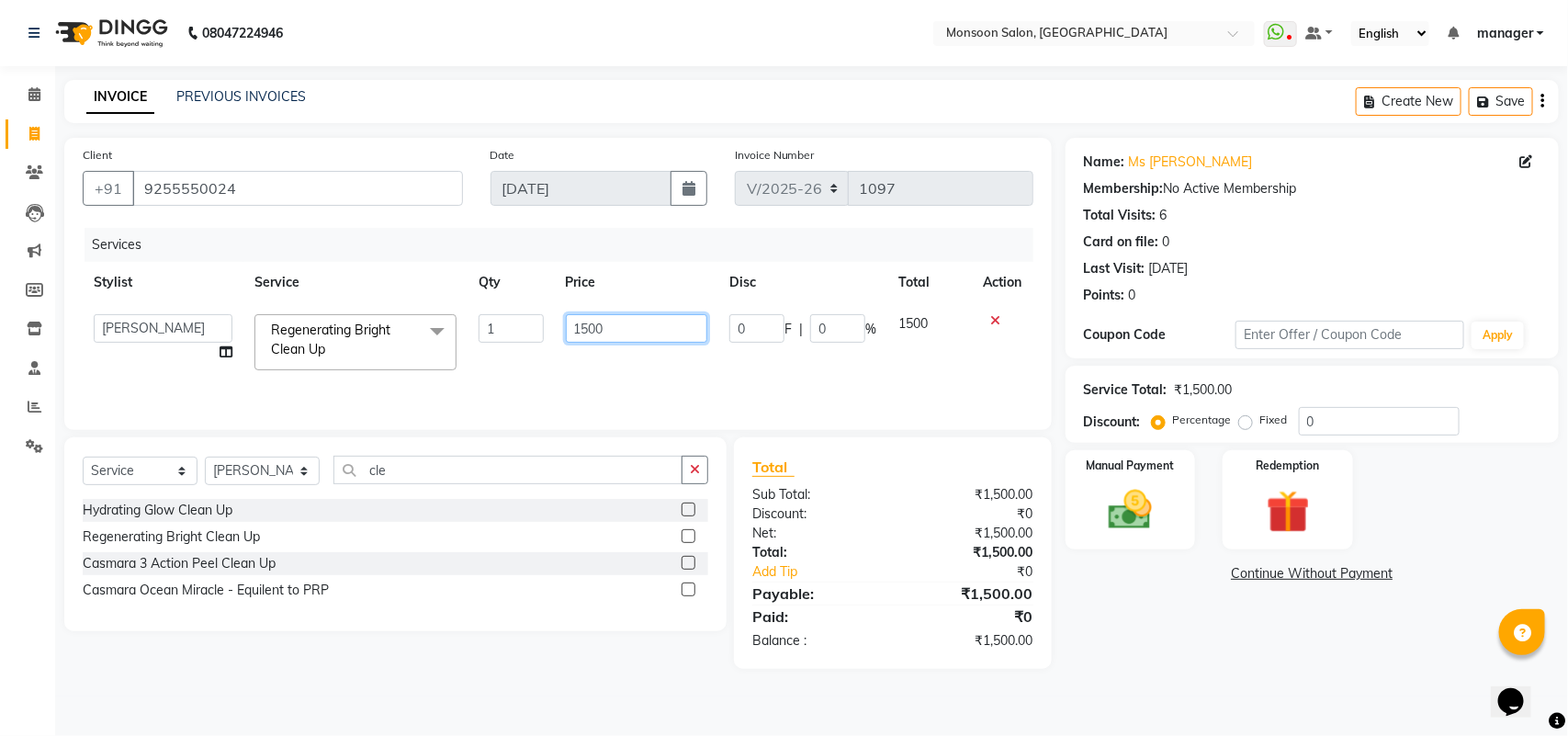
click at [616, 336] on input "1500" at bounding box center [637, 328] width 143 height 28
type input "1800"
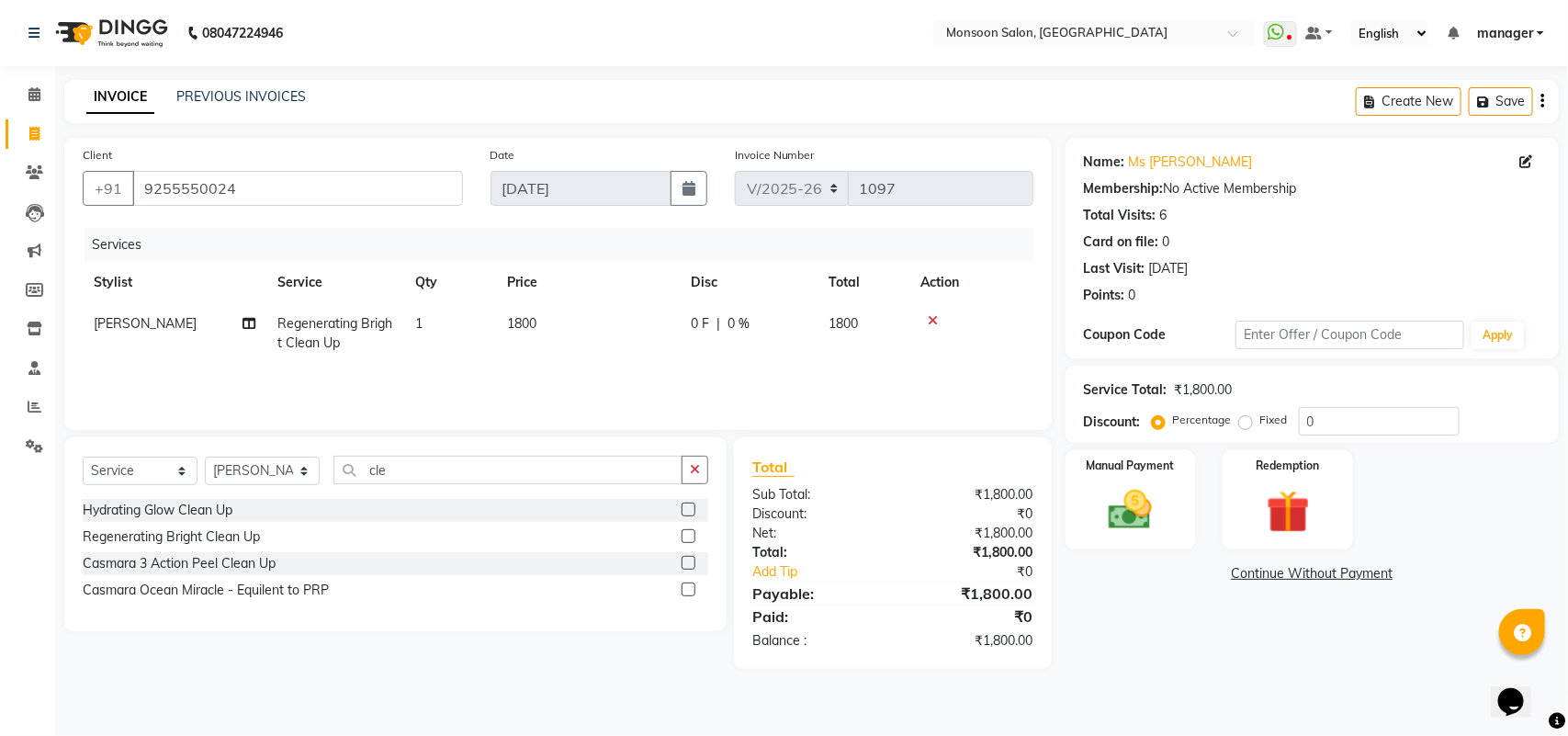
click at [538, 370] on div "Services Stylist Service Qty Price Disc Total Action [PERSON_NAME] Regenerating…" at bounding box center [557, 319] width 951 height 184
click at [480, 456] on input "cle" at bounding box center [507, 470] width 349 height 28
type input "c"
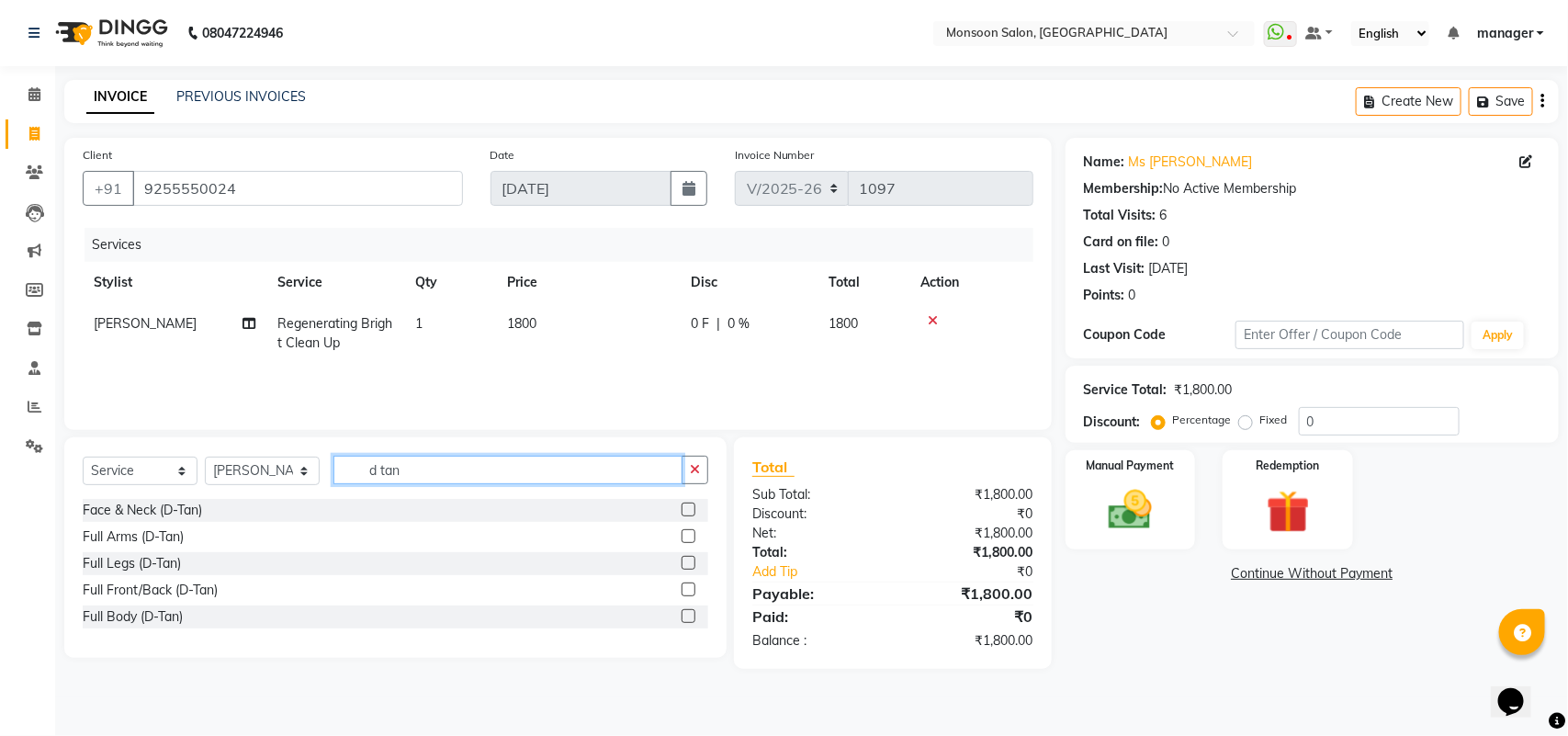
type input "d tan"
click at [685, 508] on label at bounding box center [688, 509] width 14 height 14
click at [685, 508] on input "checkbox" at bounding box center [687, 510] width 12 height 12
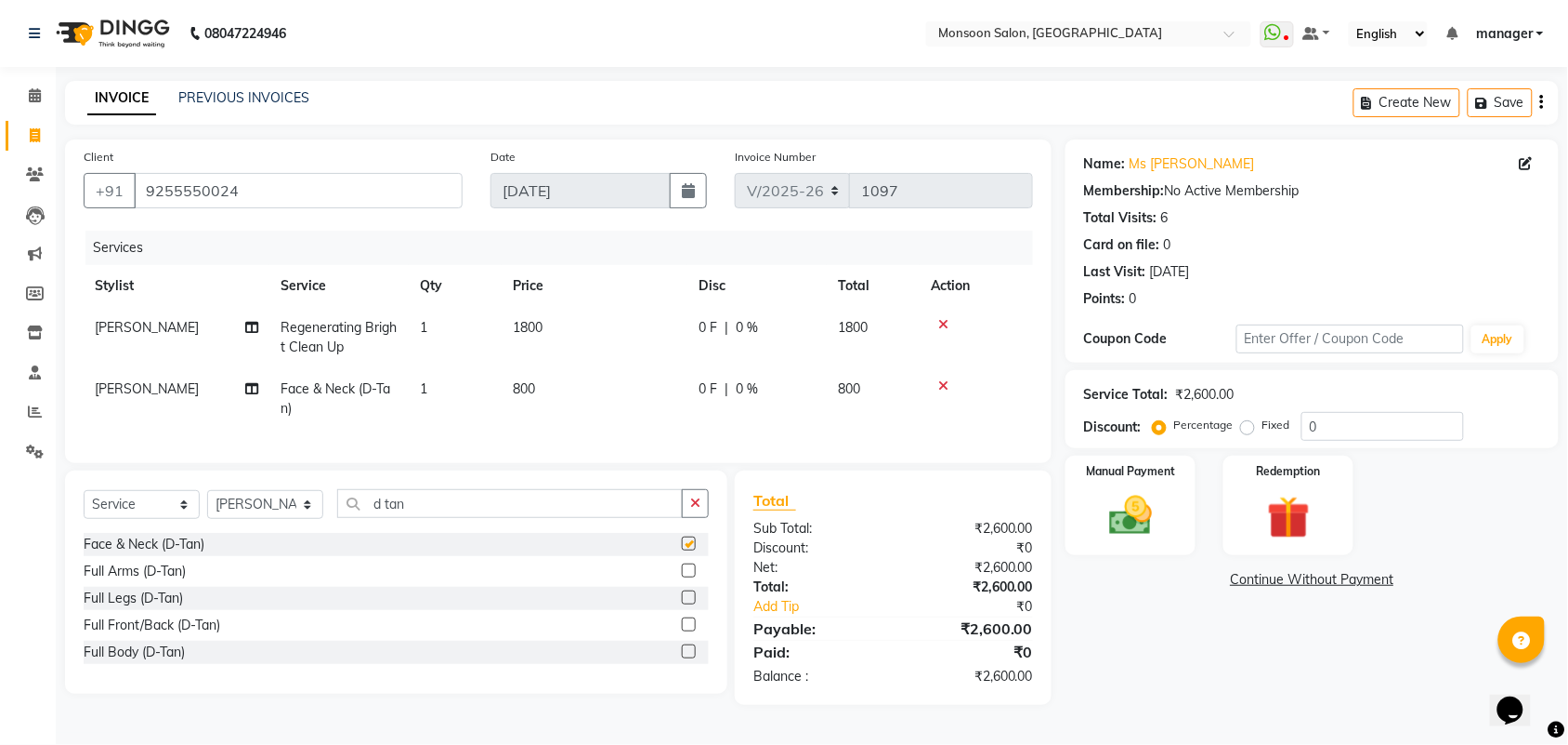
checkbox input "false"
click at [711, 404] on td "0 F | 0 %" at bounding box center [758, 399] width 139 height 62
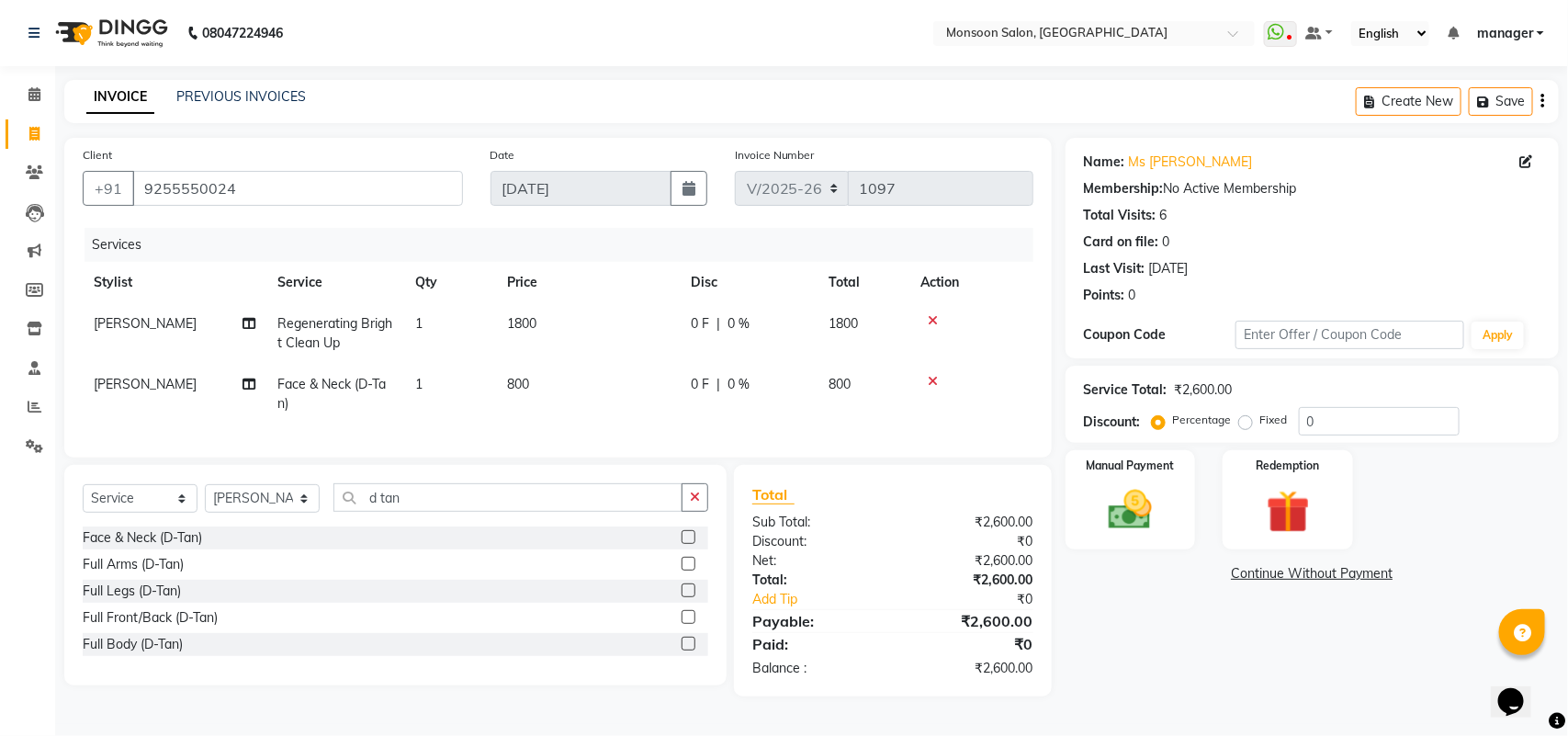
select select "49411"
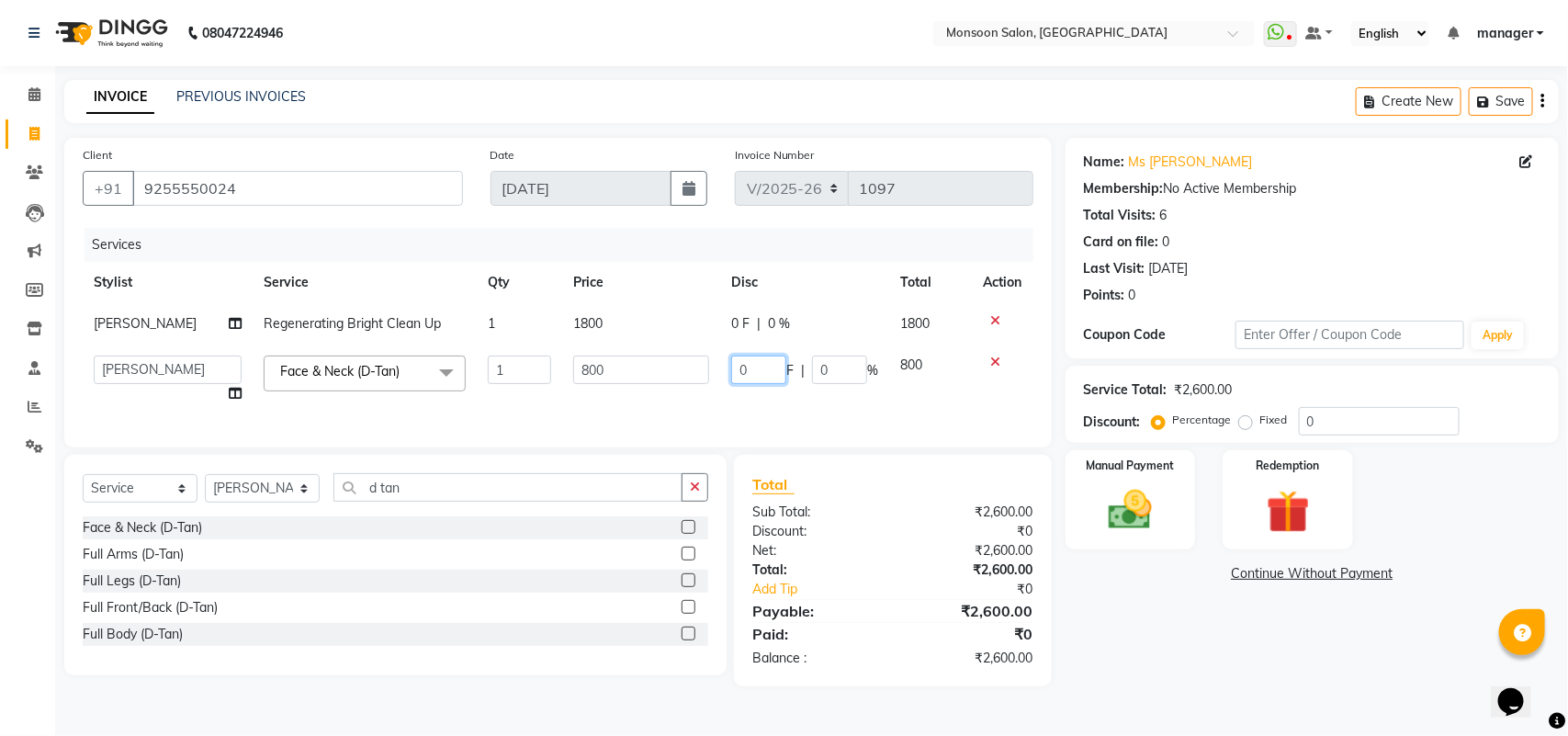
click at [749, 371] on input "0" at bounding box center [759, 369] width 55 height 28
type input "300"
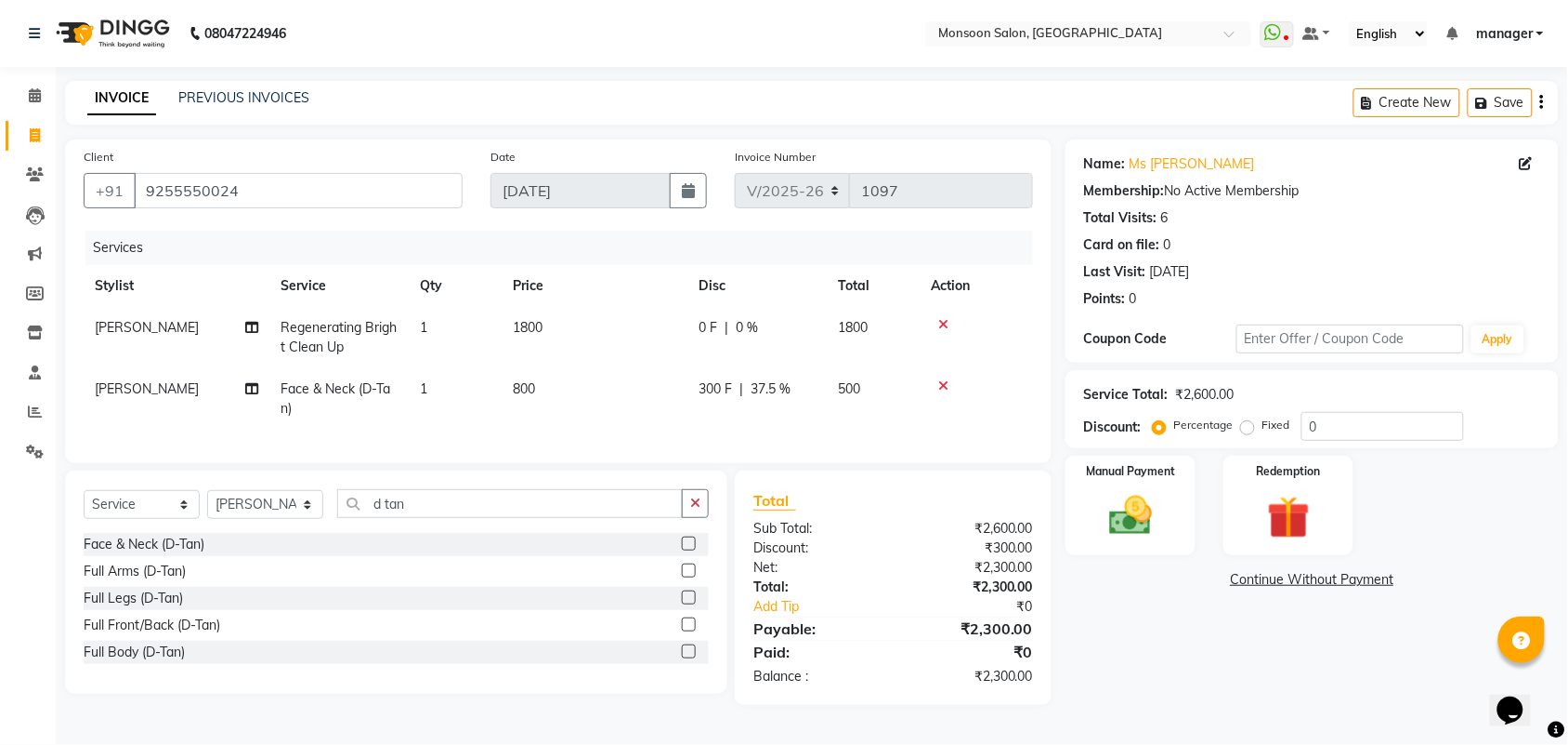
drag, startPoint x: 712, startPoint y: 406, endPoint x: 689, endPoint y: 423, distance: 28.6
click at [709, 409] on tr "[PERSON_NAME] Face & Neck (D-Tan) 1 800 300 F | 37.5 % 500" at bounding box center [558, 399] width 950 height 62
click at [489, 511] on input "d tan" at bounding box center [510, 503] width 346 height 29
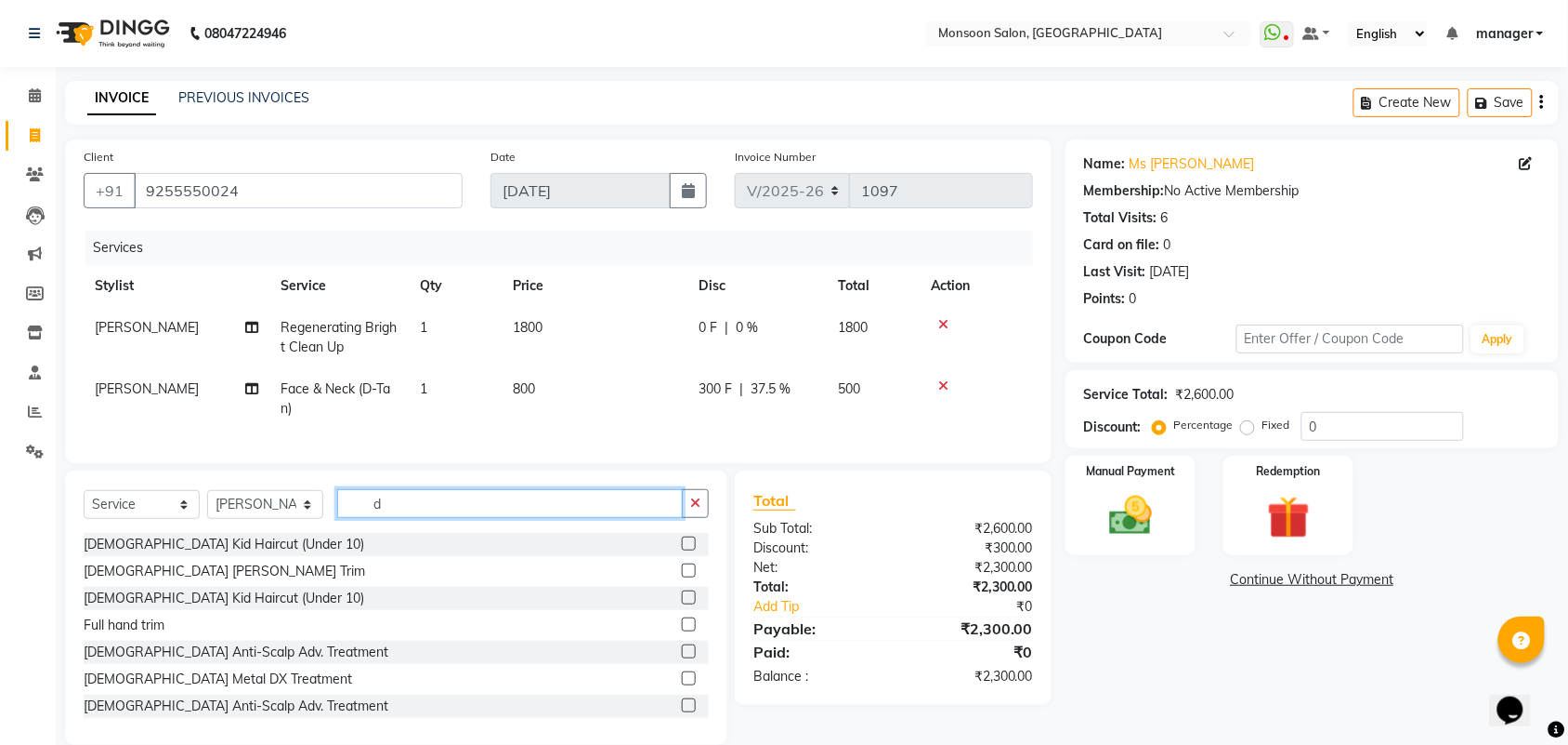
type input "d"
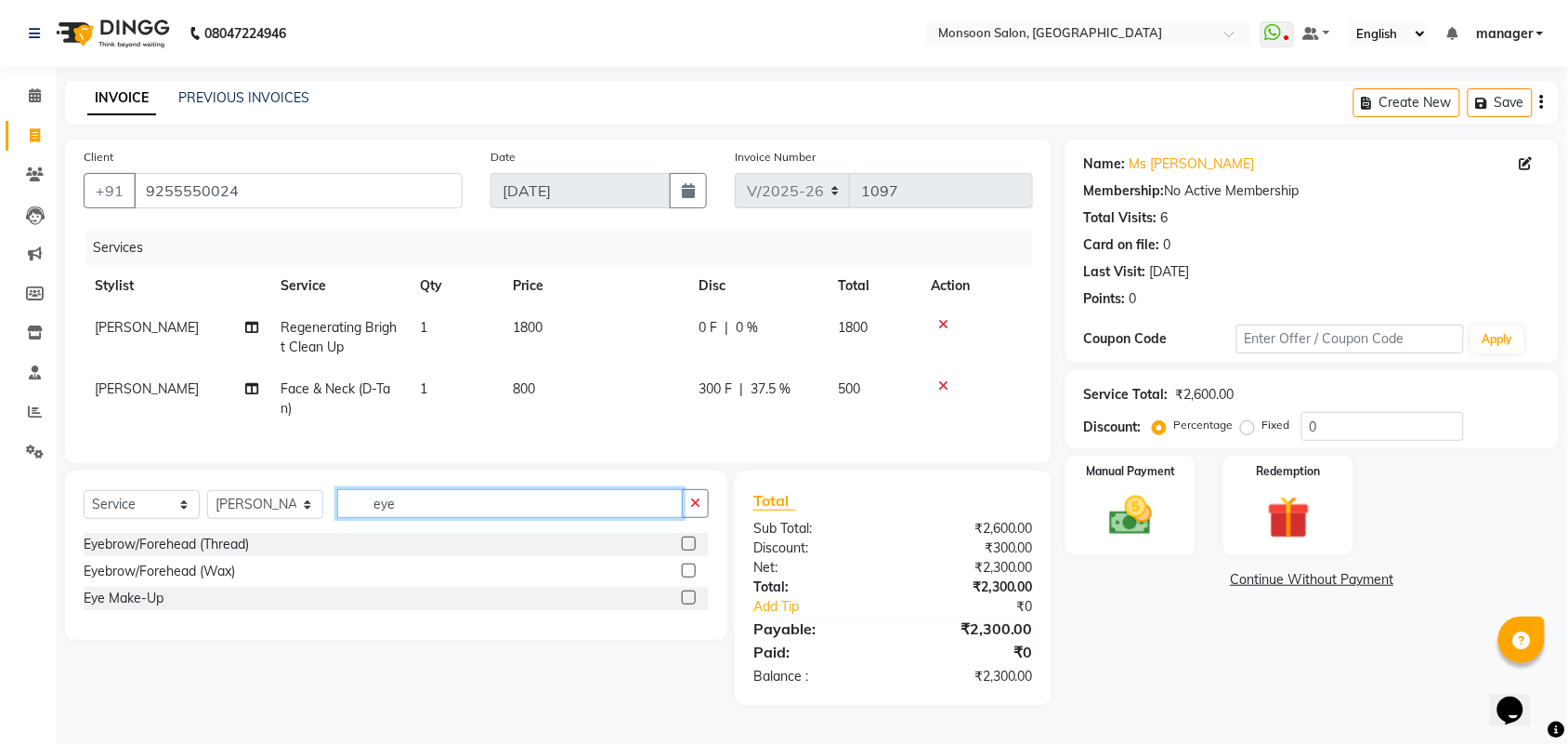
type input "eye"
click at [689, 550] on label at bounding box center [689, 543] width 14 height 14
click at [689, 550] on input "checkbox" at bounding box center [688, 544] width 12 height 12
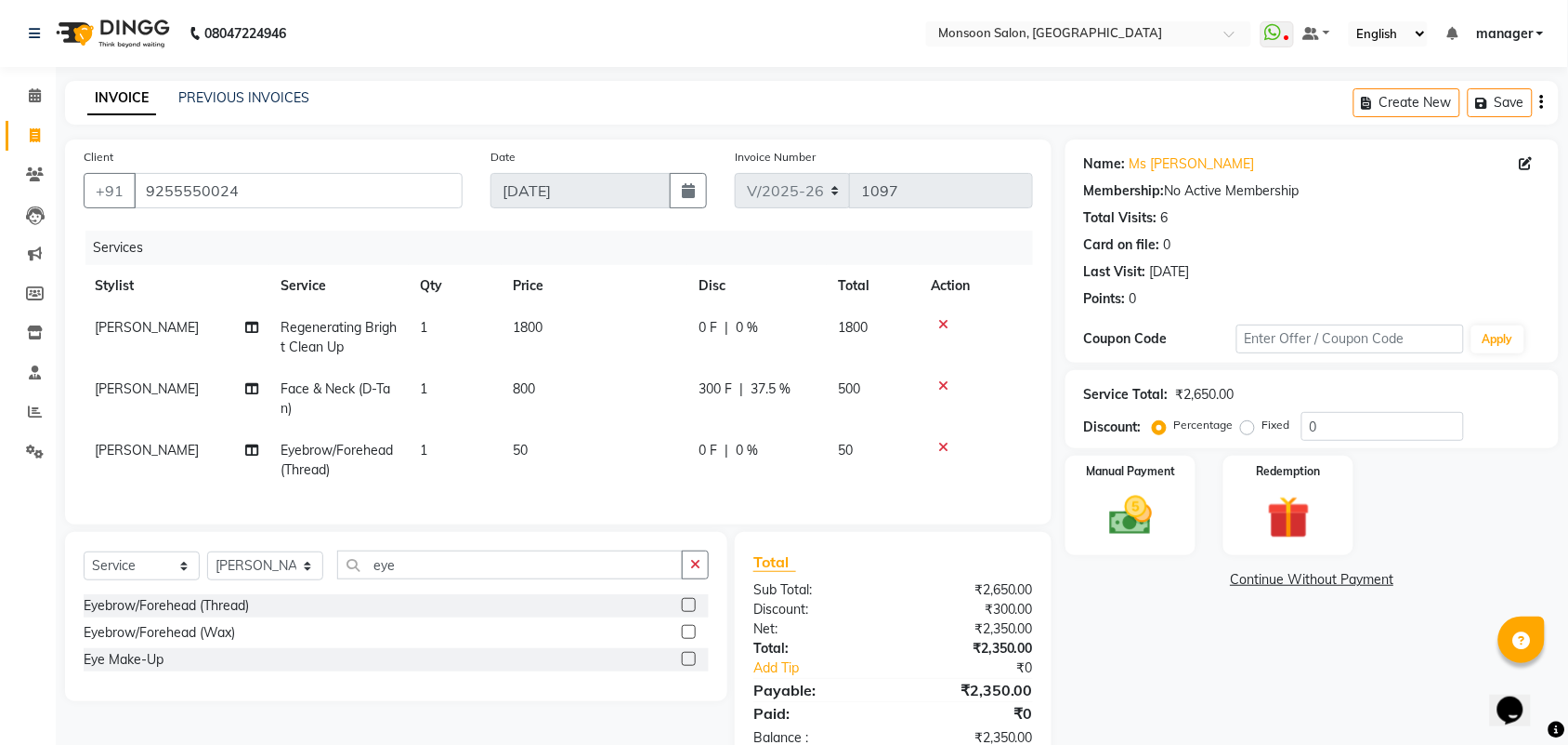
click at [688, 612] on label at bounding box center [689, 605] width 14 height 14
click at [688, 612] on input "checkbox" at bounding box center [688, 606] width 12 height 12
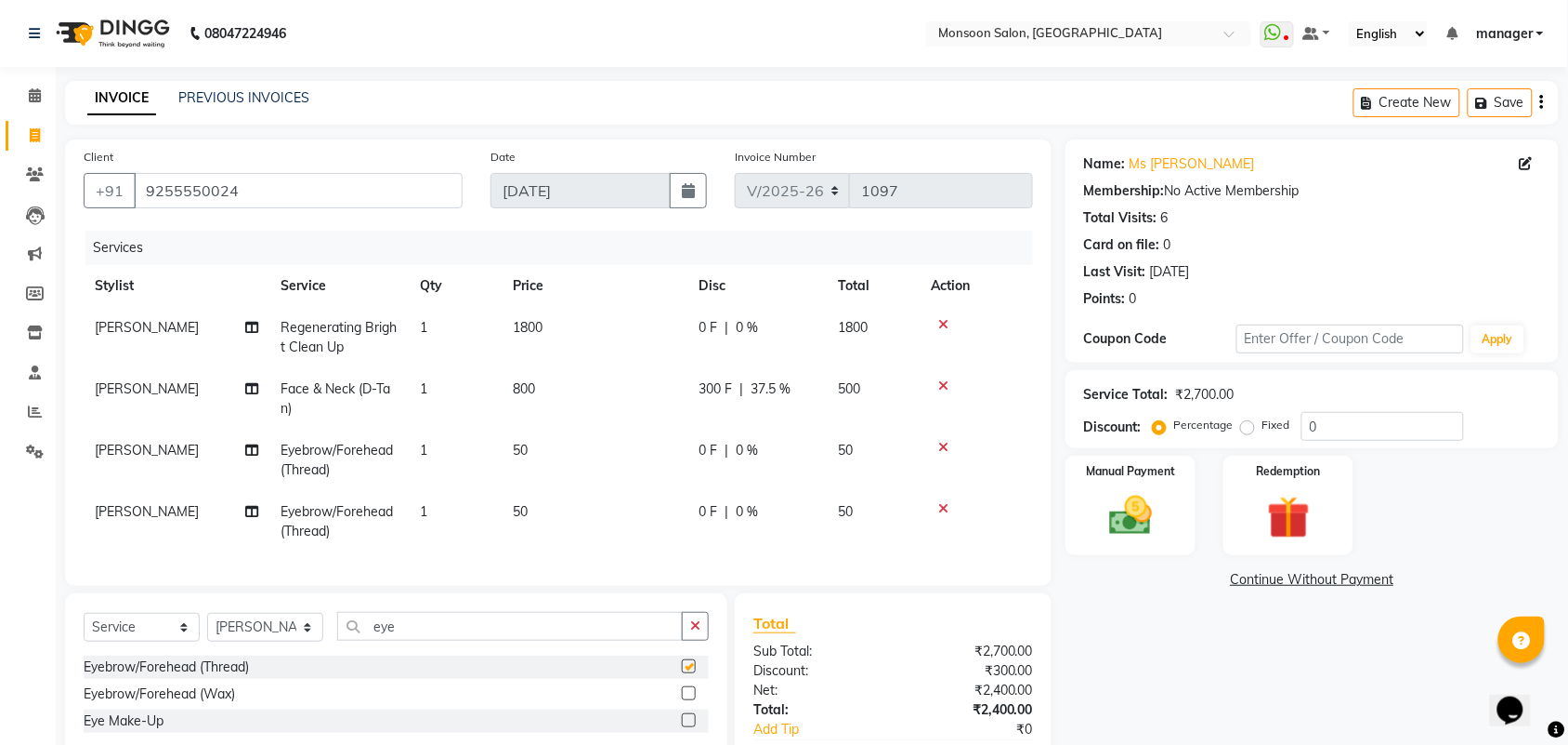
checkbox input "false"
click at [1144, 507] on img at bounding box center [1131, 514] width 73 height 51
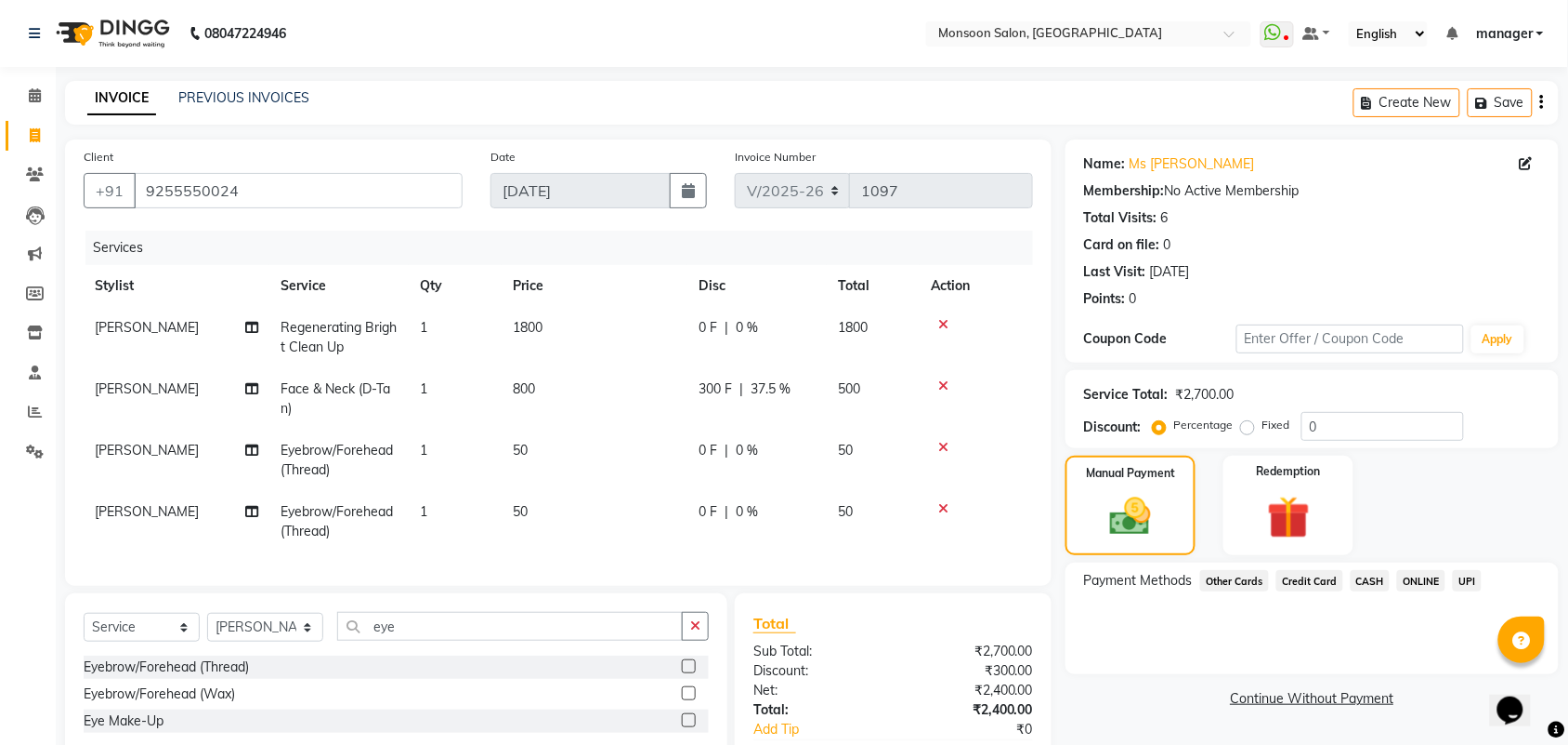
click at [1473, 586] on span "UPI" at bounding box center [1468, 580] width 29 height 21
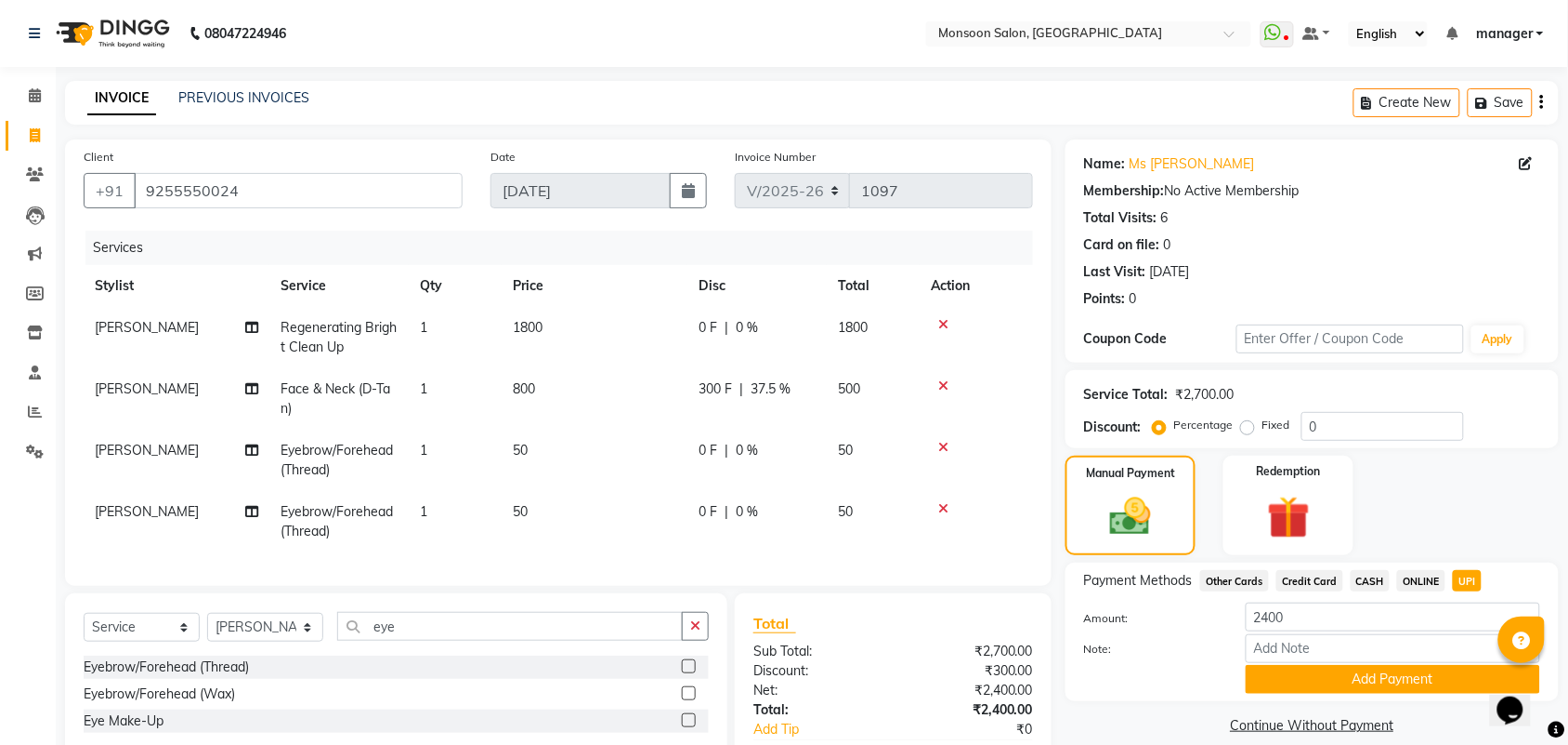
drag, startPoint x: 1439, startPoint y: 681, endPoint x: 1553, endPoint y: 616, distance: 131.2
click at [1439, 684] on button "Add Payment" at bounding box center [1393, 678] width 294 height 29
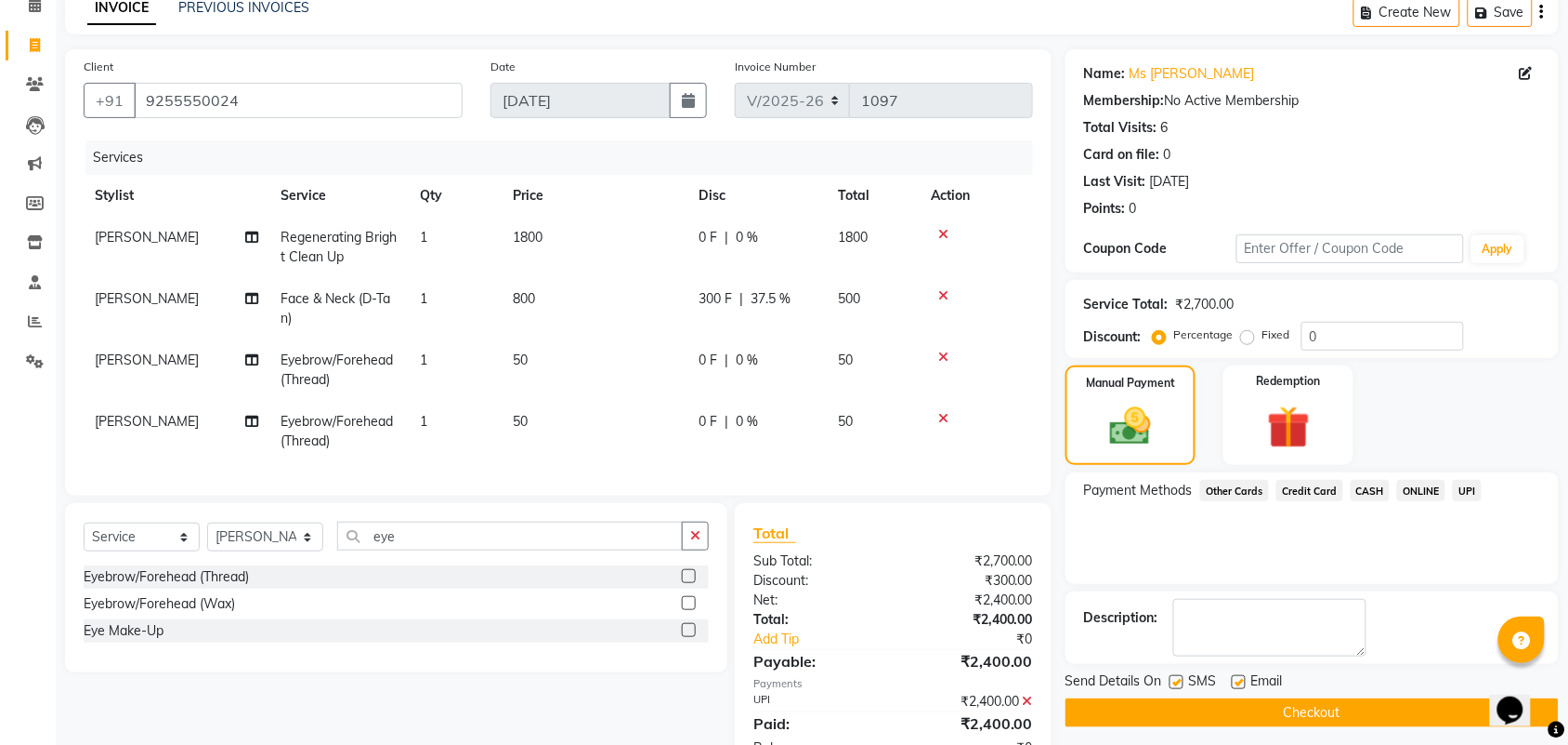
scroll to position [126, 0]
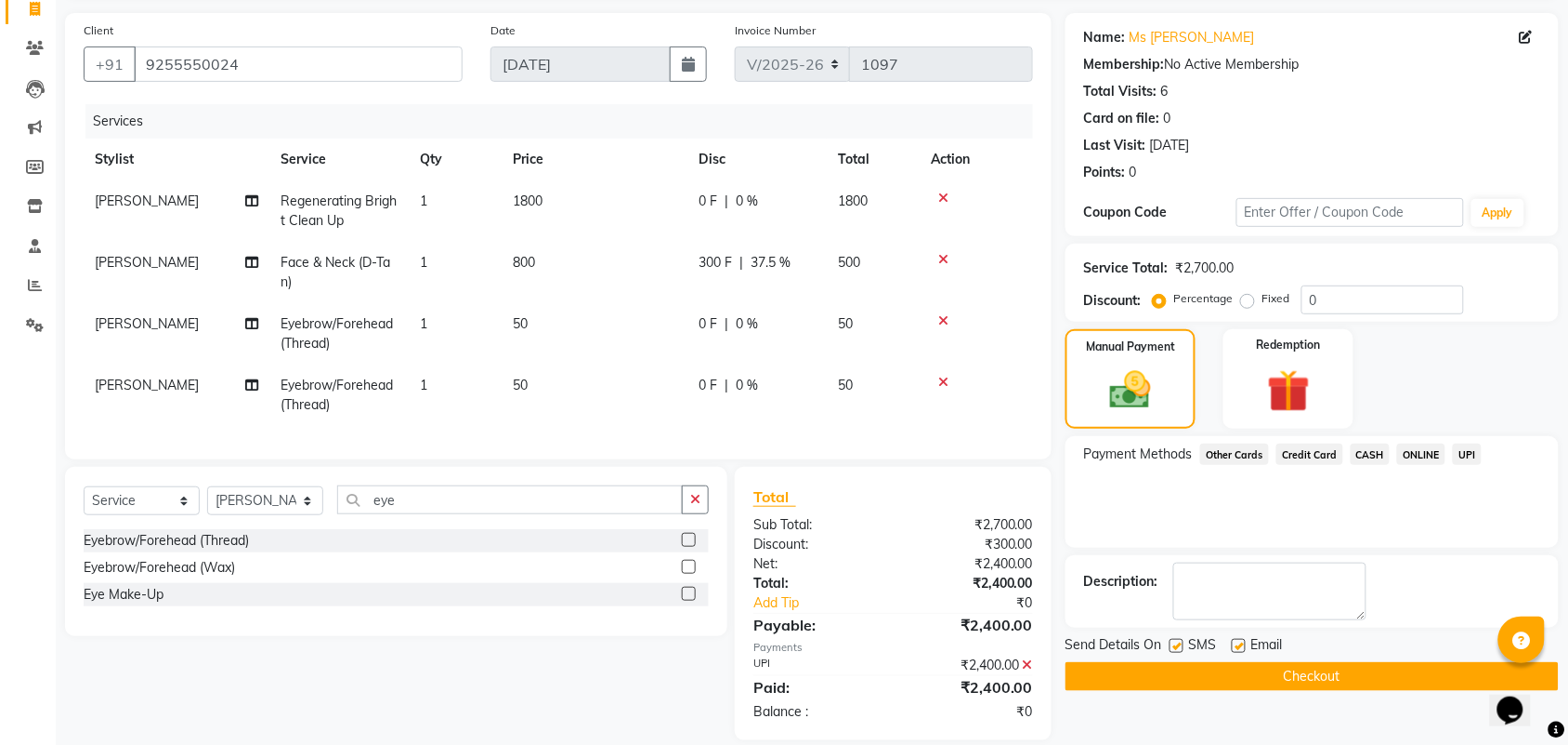
drag, startPoint x: 1352, startPoint y: 671, endPoint x: 639, endPoint y: 358, distance: 778.7
click at [1352, 672] on button "Checkout" at bounding box center [1312, 675] width 493 height 29
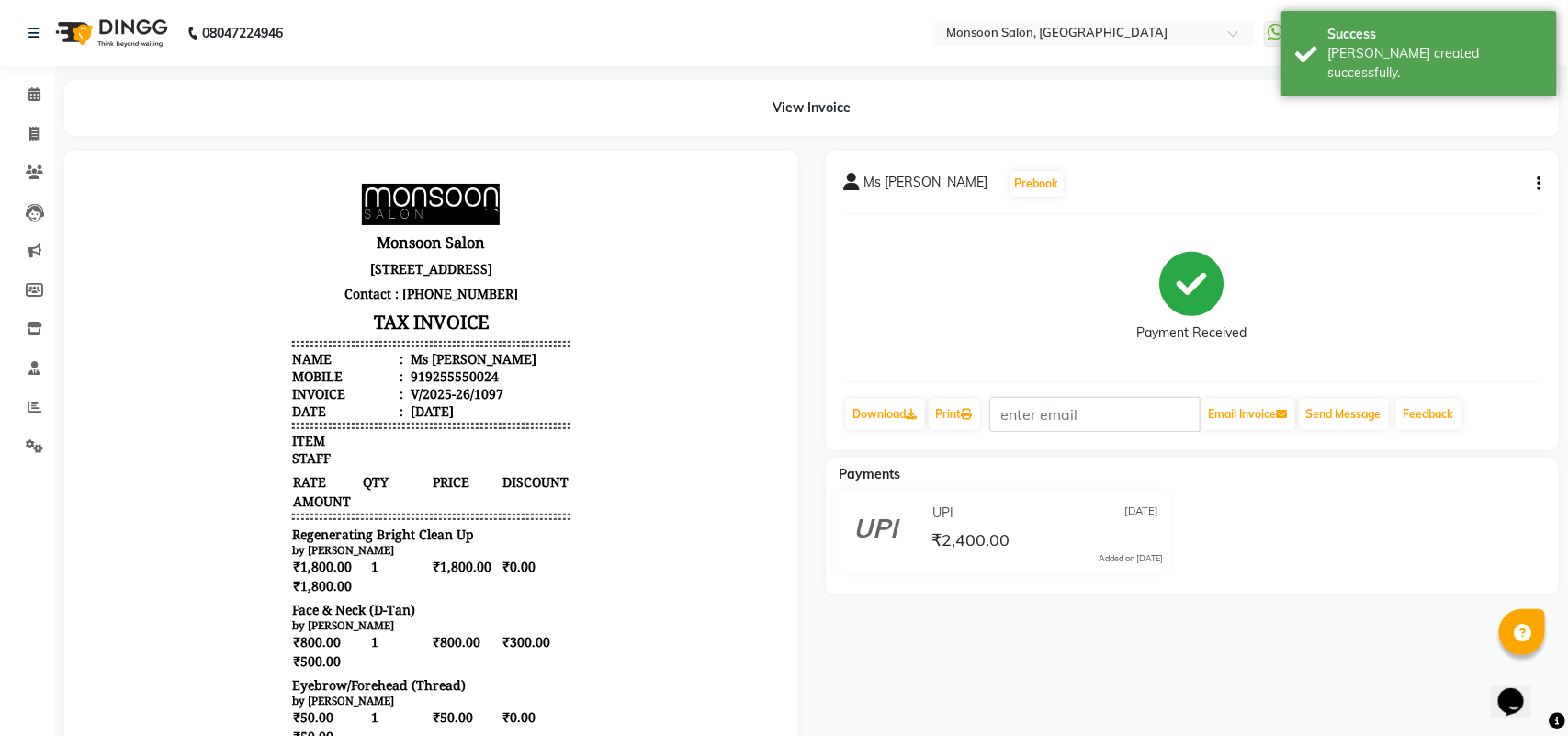
select select "6471"
select select "service"
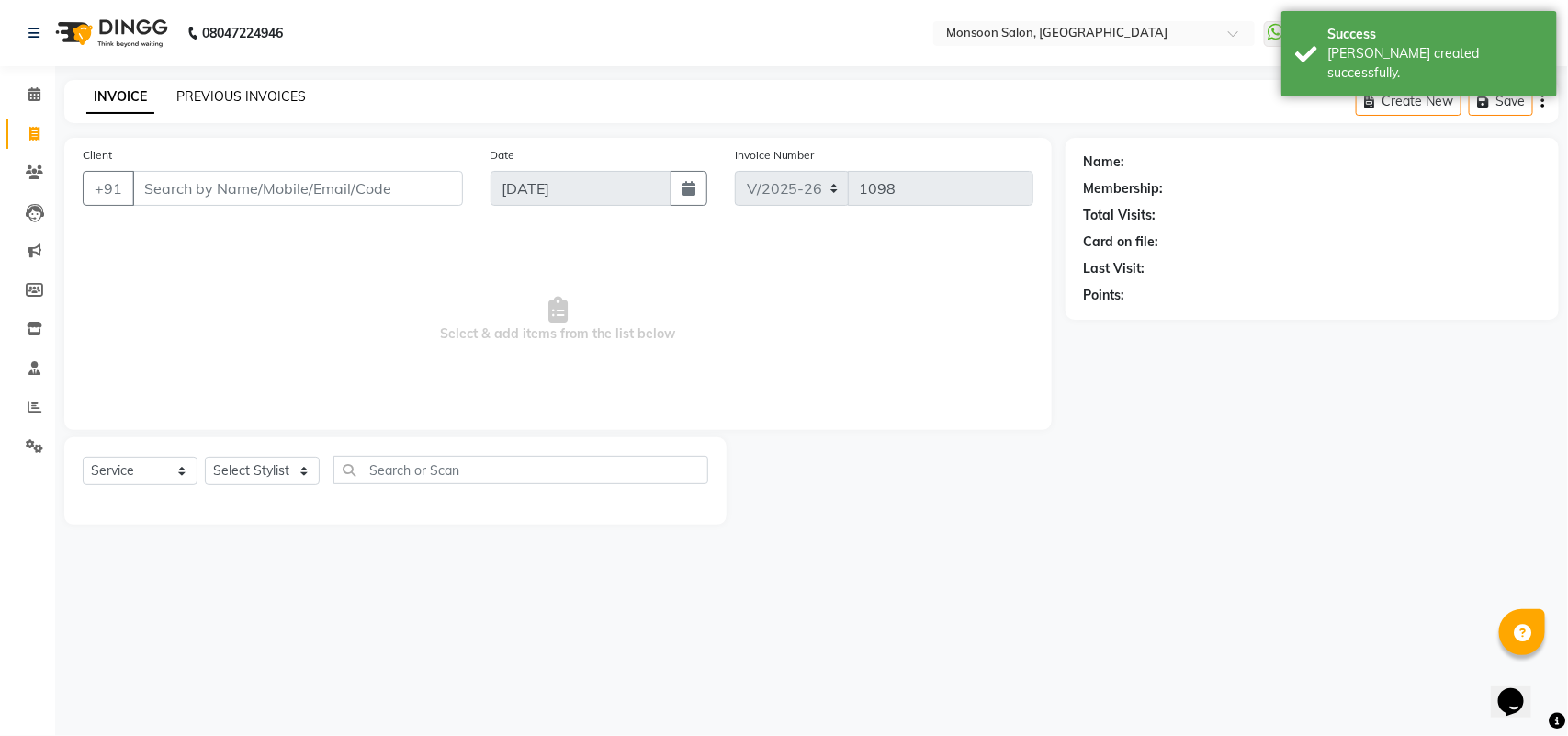
click at [231, 93] on link "PREVIOUS INVOICES" at bounding box center [241, 96] width 130 height 17
